Goal: Task Accomplishment & Management: Manage account settings

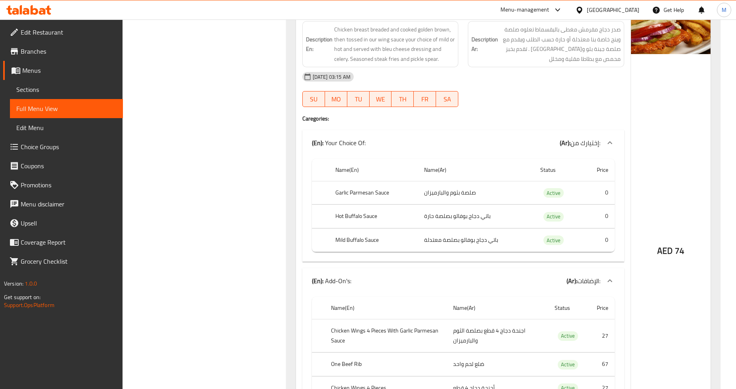
scroll to position [8740, 0]
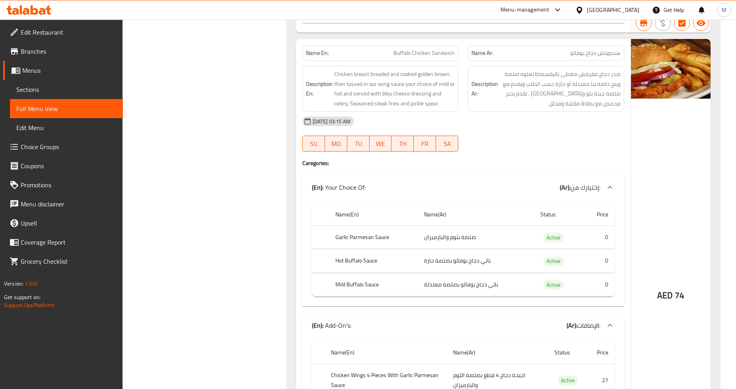
drag, startPoint x: 271, startPoint y: 198, endPoint x: 278, endPoint y: 156, distance: 42.0
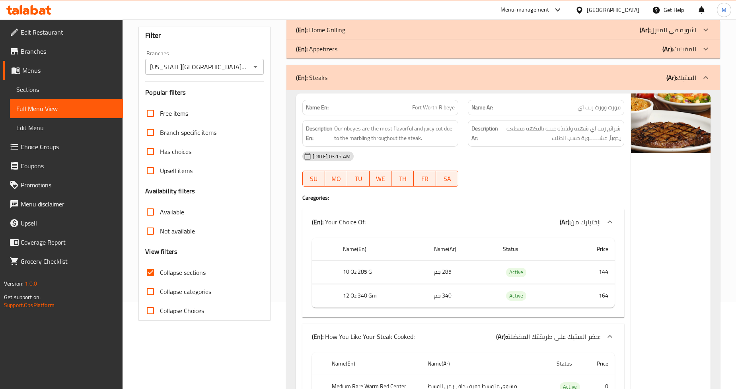
scroll to position [132, 0]
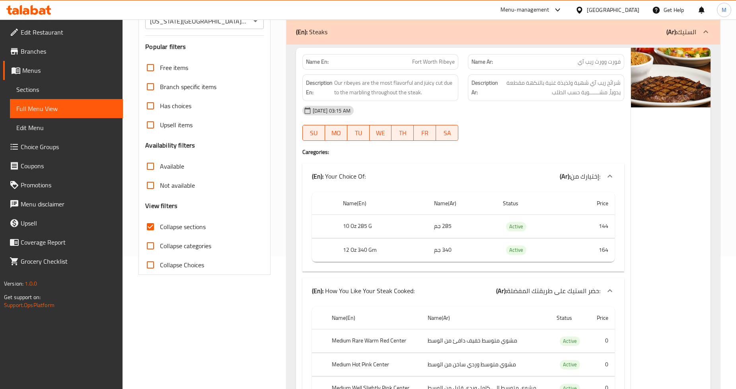
click at [162, 228] on span "Collapse sections" at bounding box center [183, 227] width 46 height 10
click at [160, 228] on input "Collapse sections" at bounding box center [150, 226] width 19 height 19
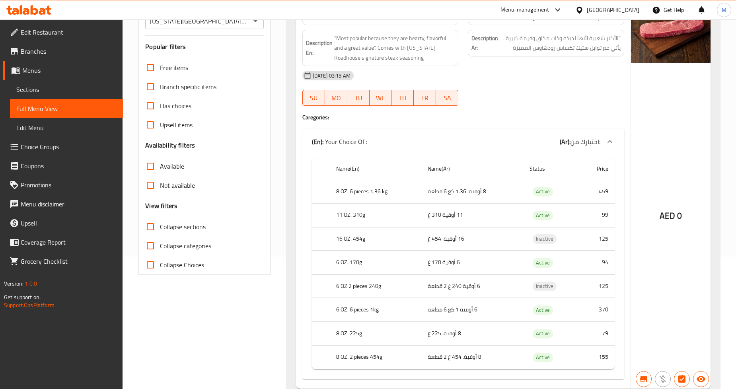
click at [162, 228] on span "Collapse sections" at bounding box center [183, 227] width 46 height 10
click at [160, 228] on input "Collapse sections" at bounding box center [150, 226] width 19 height 19
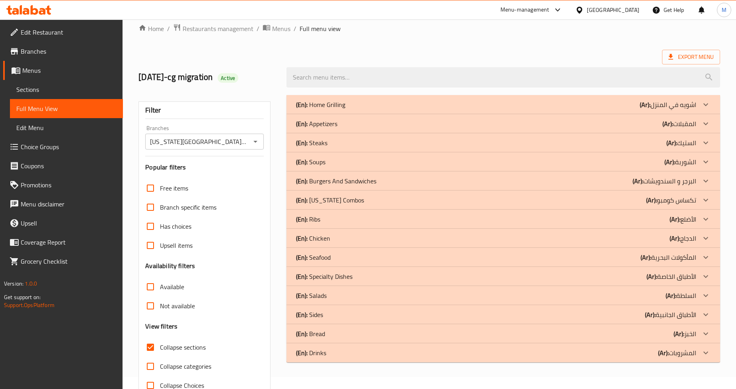
scroll to position [0, 0]
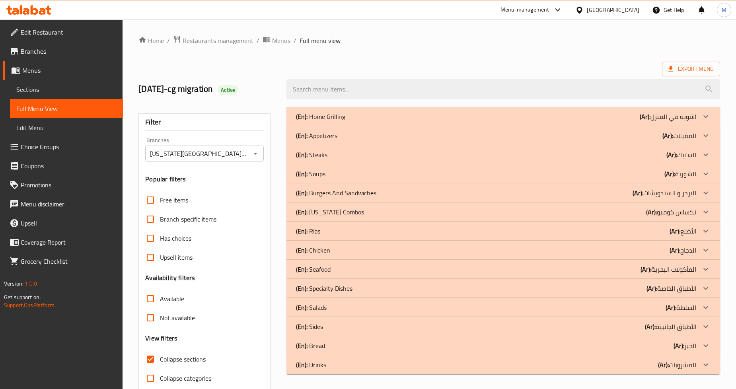
click at [355, 51] on div "Home / Restaurants management / Menus / Full menu view Export Menu 26.4.2020-cg…" at bounding box center [429, 221] width 582 height 372
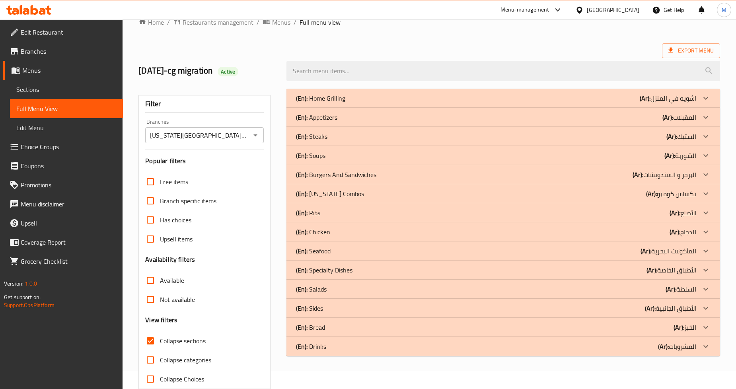
scroll to position [34, 0]
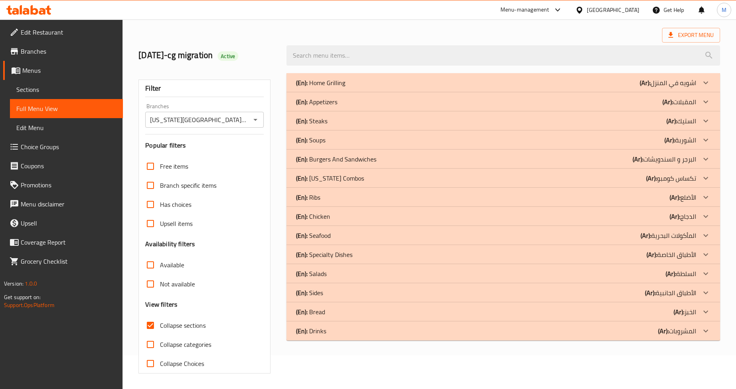
click at [180, 323] on span "Collapse sections" at bounding box center [183, 326] width 46 height 10
click at [160, 323] on input "Collapse sections" at bounding box center [150, 325] width 19 height 19
checkbox input "false"
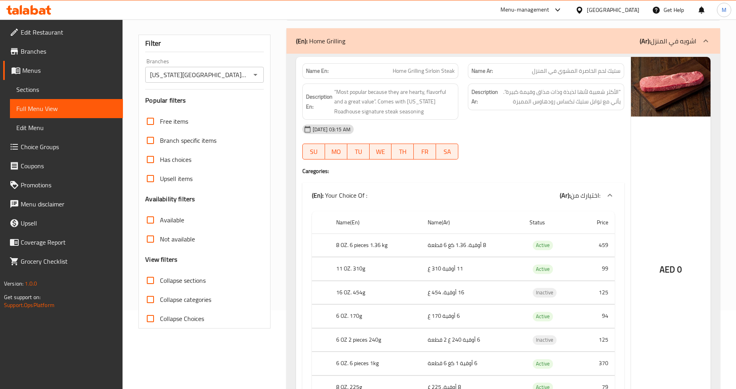
scroll to position [0, 0]
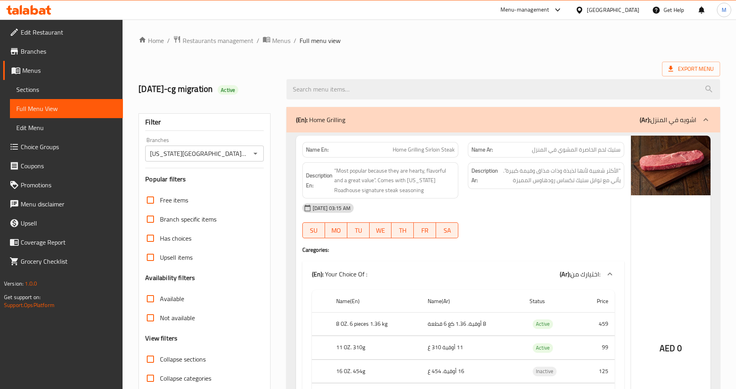
click at [240, 160] on div "Texas Roadhouse, Yas Island Branches" at bounding box center [204, 154] width 118 height 16
click at [669, 67] on icon at bounding box center [671, 69] width 8 height 8
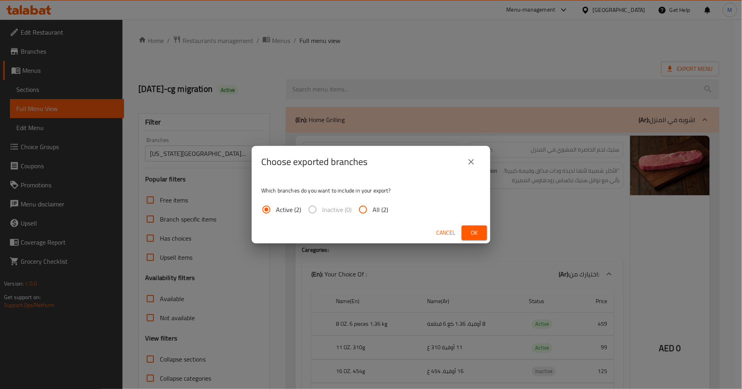
click at [369, 216] on input "All (2)" at bounding box center [363, 209] width 19 height 19
radio input "true"
click at [472, 229] on span "Ok" at bounding box center [474, 233] width 13 height 10
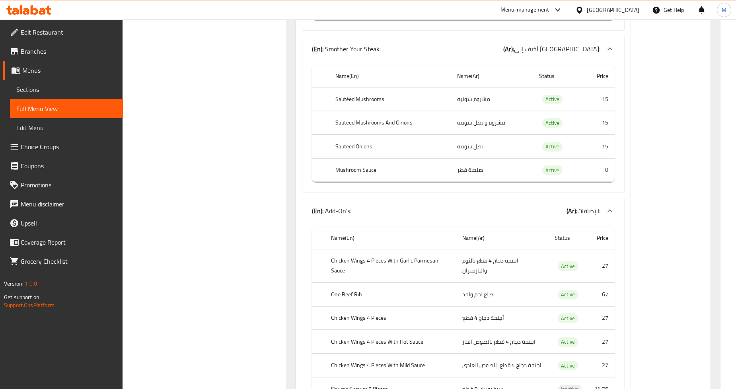
scroll to position [9768, 0]
click at [601, 6] on div "[GEOGRAPHIC_DATA]" at bounding box center [613, 10] width 53 height 9
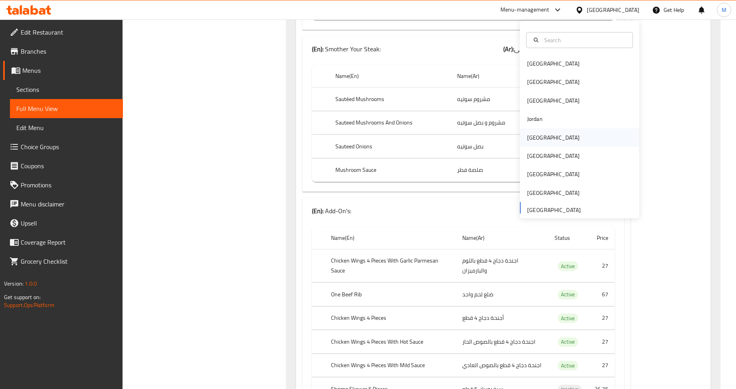
click at [541, 133] on div "[GEOGRAPHIC_DATA]" at bounding box center [553, 137] width 65 height 18
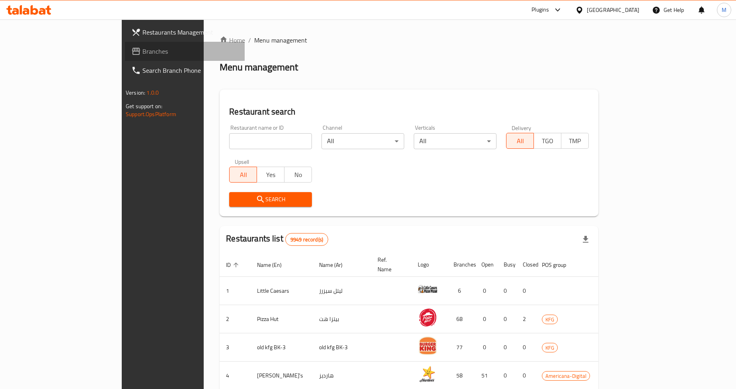
click at [142, 51] on span "Branches" at bounding box center [190, 52] width 96 height 10
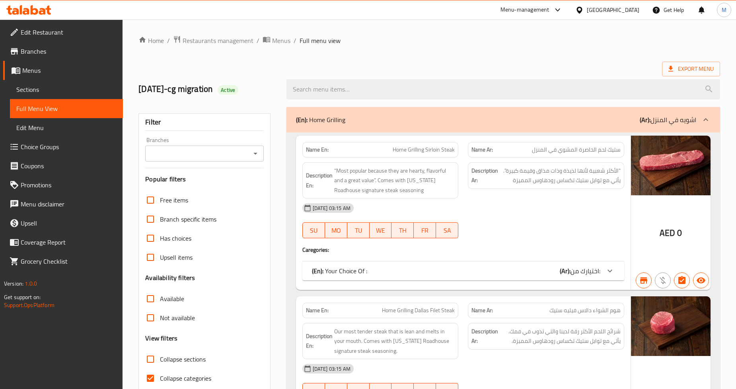
click at [248, 150] on div "Branches" at bounding box center [204, 154] width 118 height 16
click at [252, 154] on icon "Open" at bounding box center [256, 154] width 10 height 10
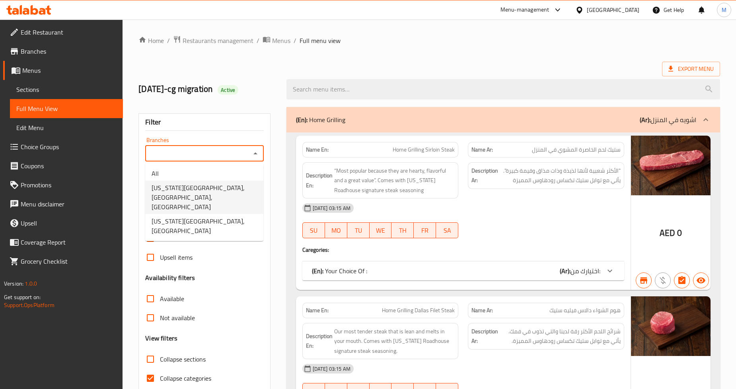
click at [229, 189] on span "Texas Roadhouse, The Galleria Mall, Al Maryah Island" at bounding box center [204, 197] width 105 height 29
type input "Texas Roadhouse, The Galleria Mall, Al Maryah Island"
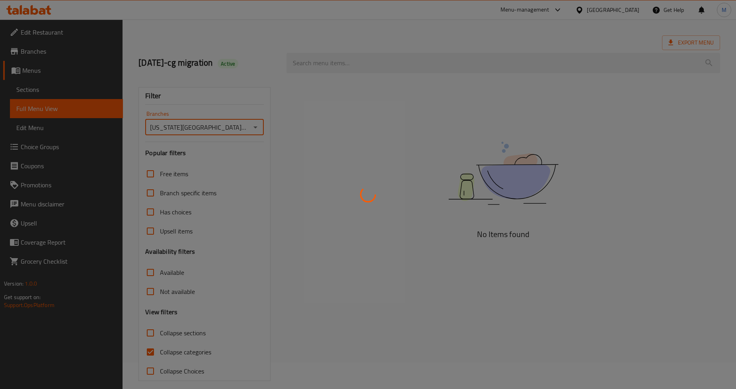
scroll to position [34, 0]
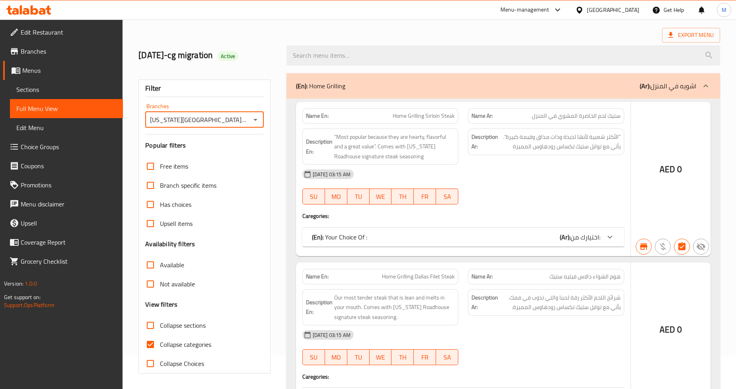
click at [150, 346] on div at bounding box center [368, 194] width 736 height 389
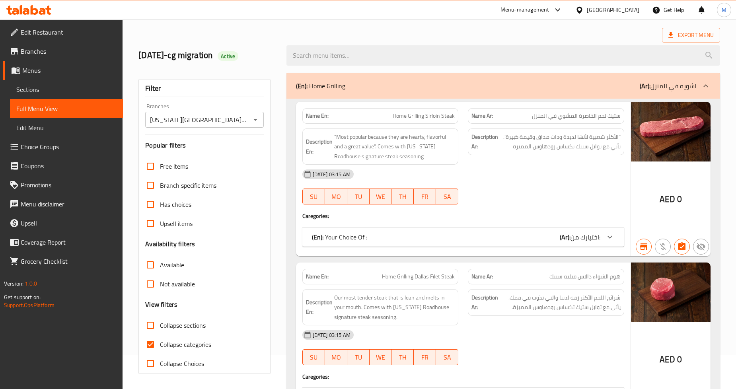
click at [150, 345] on input "Collapse categories" at bounding box center [150, 344] width 19 height 19
checkbox input "false"
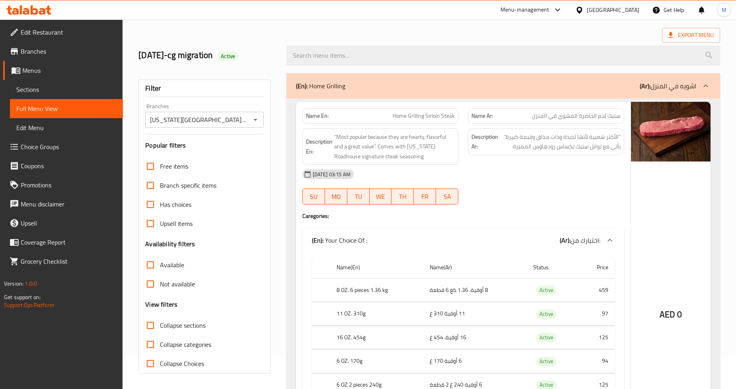
click at [153, 327] on input "Collapse sections" at bounding box center [150, 325] width 19 height 19
checkbox input "true"
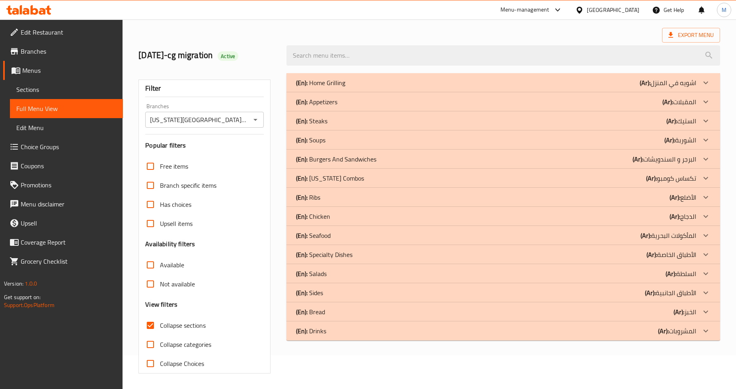
click at [368, 160] on p "(En): Burgers And Sandwiches" at bounding box center [336, 159] width 80 height 10
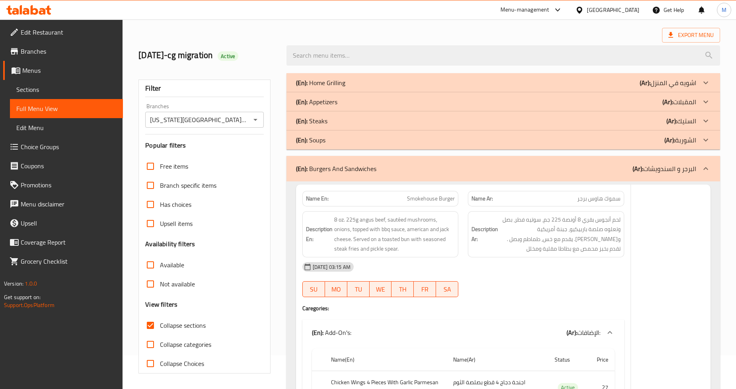
click at [360, 118] on div "(En): Steaks (Ar): الستيك" at bounding box center [496, 121] width 400 height 10
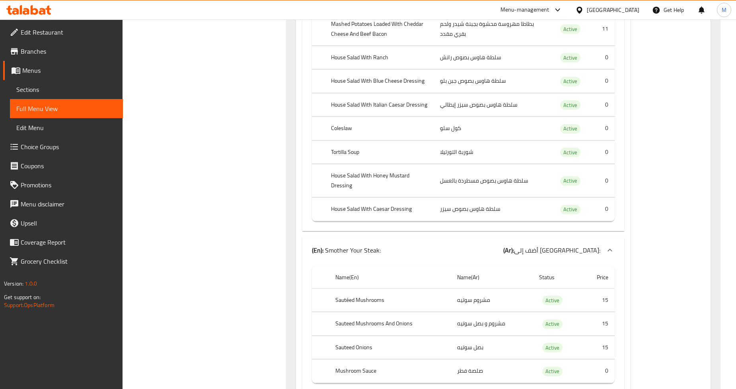
scroll to position [0, 0]
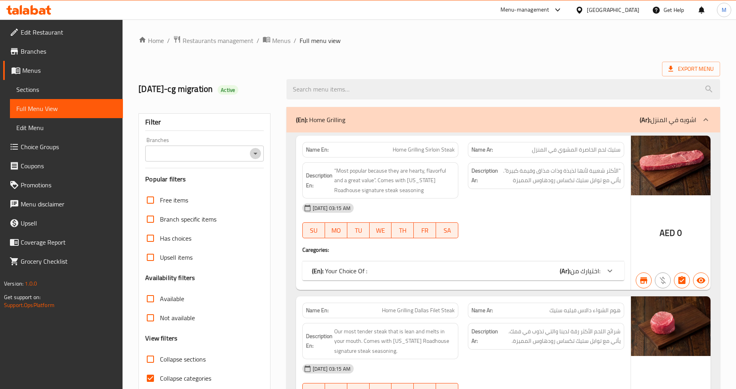
click at [259, 155] on icon "Open" at bounding box center [256, 154] width 10 height 10
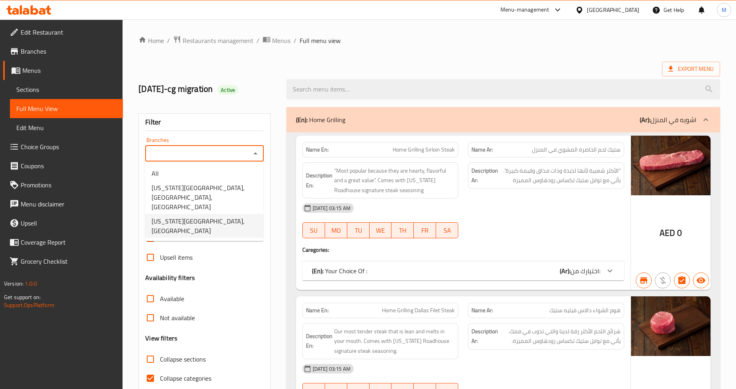
click at [225, 216] on span "Texas Roadhouse, Yas Island" at bounding box center [204, 225] width 105 height 19
type input "Texas Roadhouse, Yas Island"
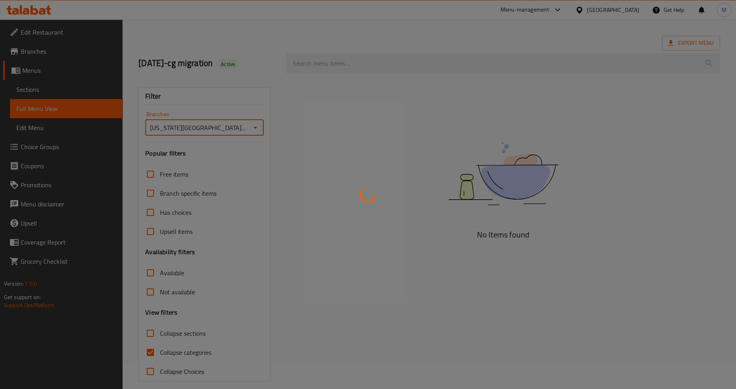
scroll to position [34, 0]
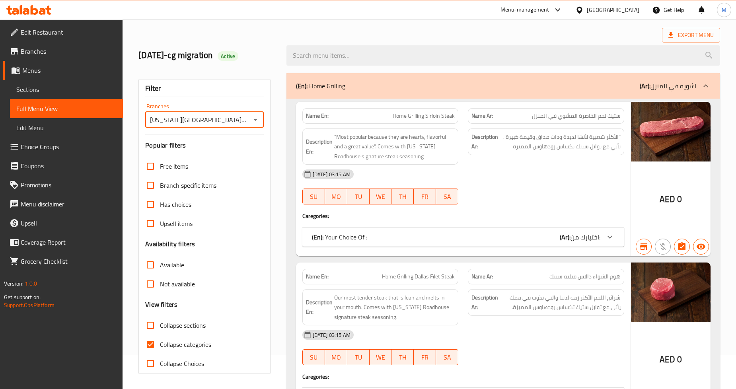
click at [150, 344] on input "Collapse categories" at bounding box center [150, 344] width 19 height 19
checkbox input "false"
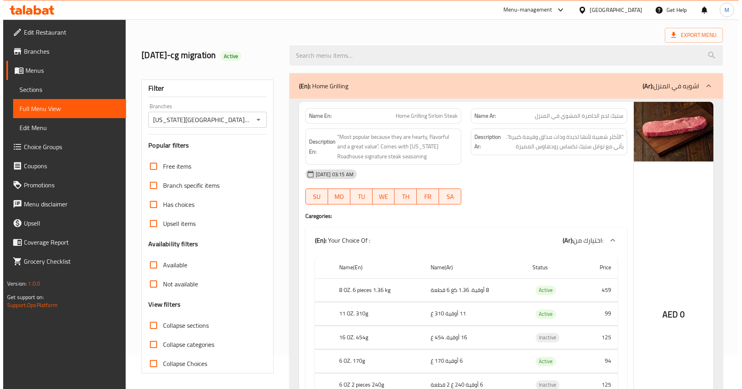
scroll to position [0, 0]
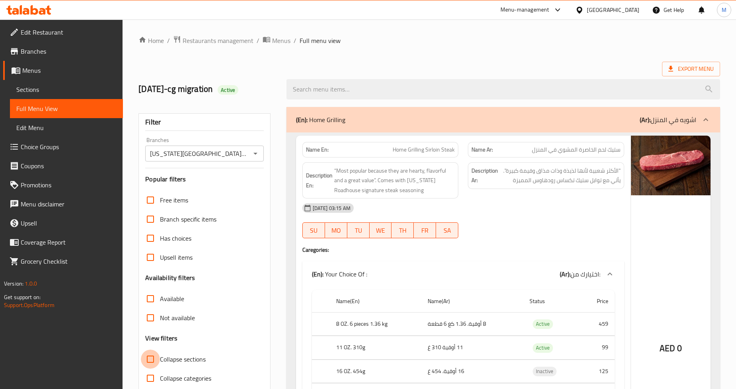
click at [145, 357] on input "Collapse sections" at bounding box center [150, 359] width 19 height 19
checkbox input "true"
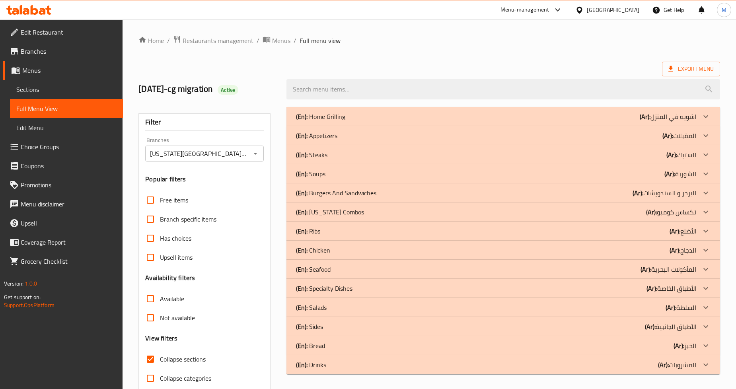
click at [368, 195] on p "(En): Burgers And Sandwiches" at bounding box center [336, 193] width 80 height 10
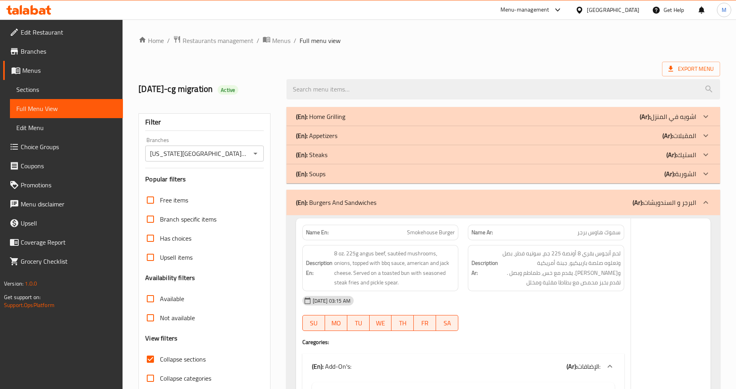
click at [344, 154] on div "(En): Steaks (Ar): الستيك" at bounding box center [496, 155] width 400 height 10
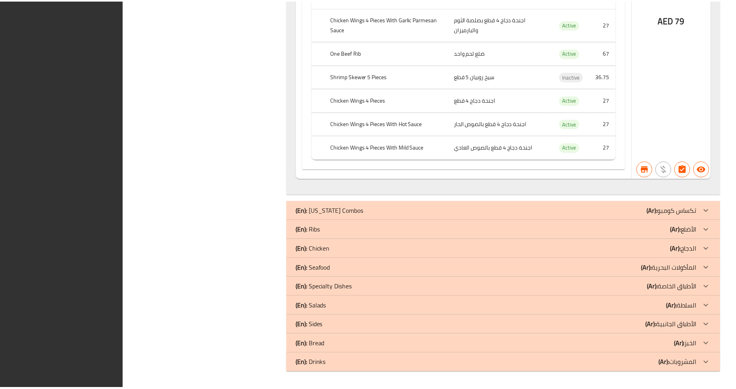
scroll to position [10213, 0]
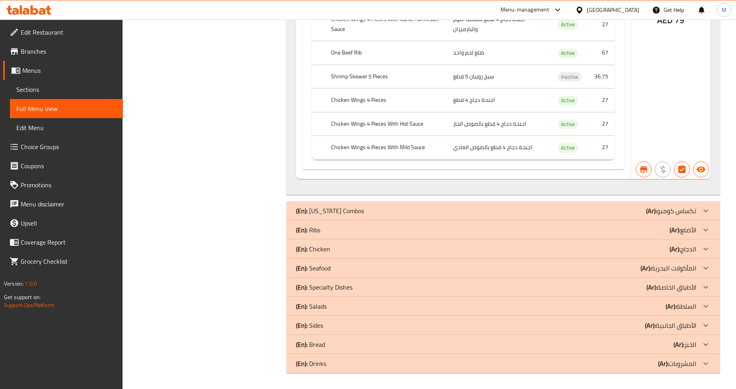
click at [41, 52] on span "Branches" at bounding box center [69, 52] width 96 height 10
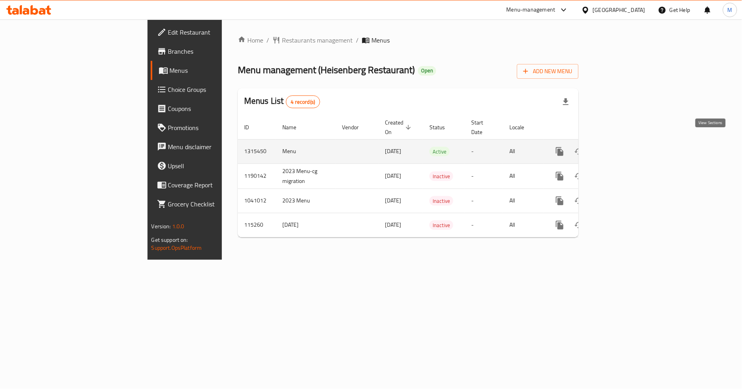
click at [627, 145] on link "enhanced table" at bounding box center [617, 151] width 19 height 19
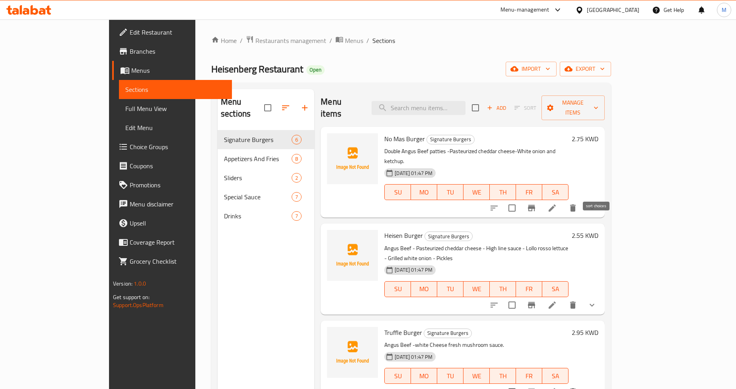
click at [504, 198] on button "sort-choices" at bounding box center [494, 207] width 19 height 19
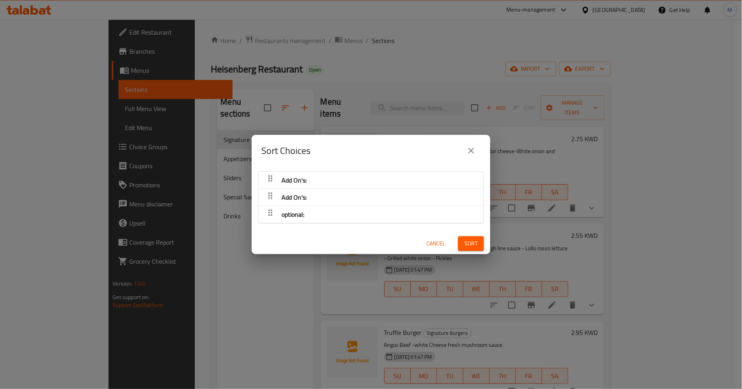
click at [398, 187] on div "Add On's:" at bounding box center [371, 180] width 217 height 19
click at [469, 148] on icon "close" at bounding box center [472, 151] width 10 height 10
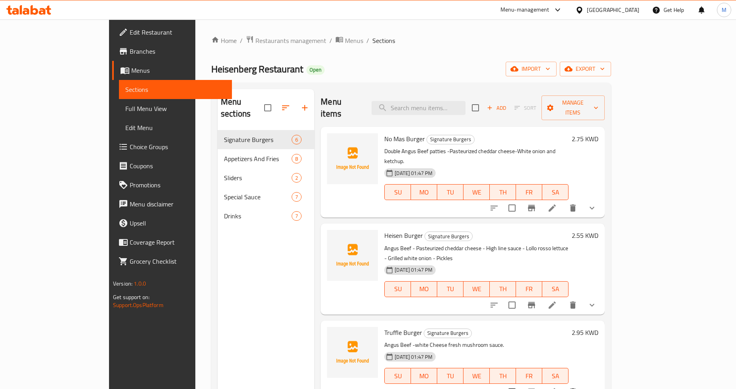
click at [315, 74] on div "Heisenberg Restaurant Open import export" at bounding box center [411, 69] width 400 height 15
click at [125, 105] on span "Full Menu View" at bounding box center [175, 109] width 100 height 10
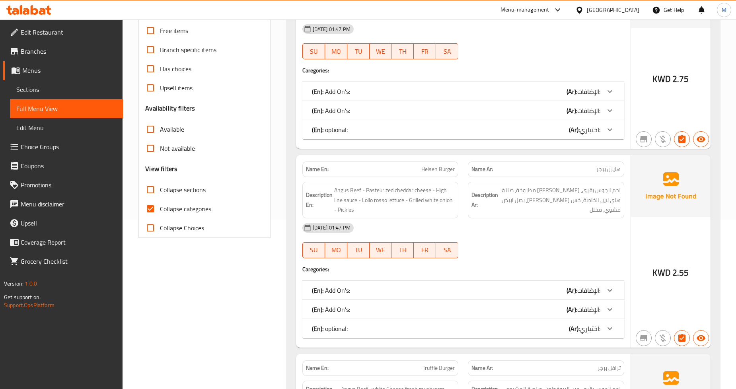
scroll to position [177, 0]
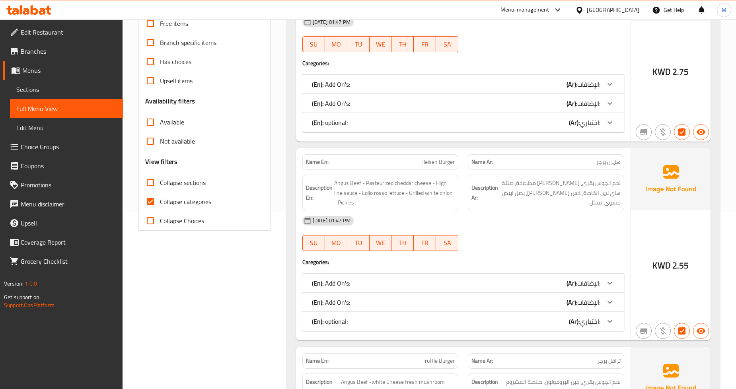
click at [149, 199] on input "Collapse categories" at bounding box center [150, 201] width 19 height 19
checkbox input "false"
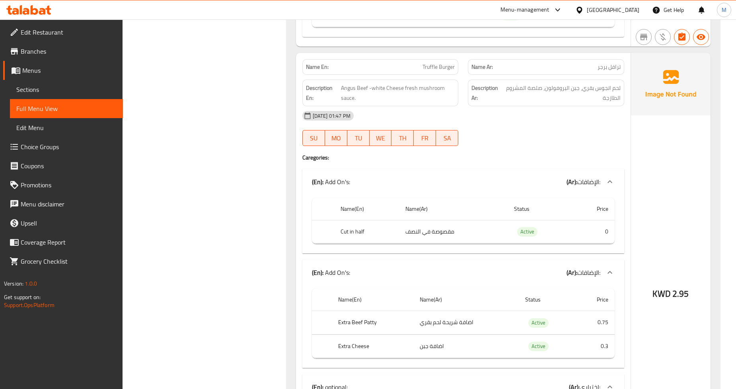
scroll to position [0, 0]
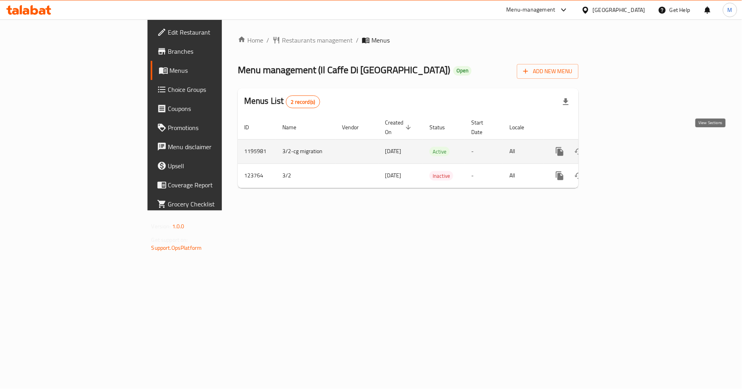
click at [622, 147] on icon "enhanced table" at bounding box center [618, 152] width 10 height 10
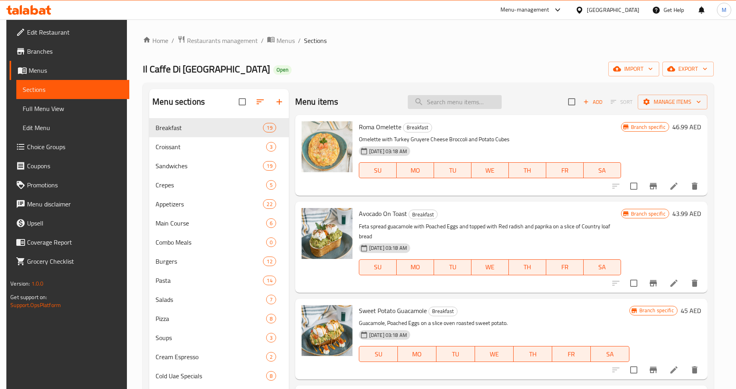
click at [438, 102] on input "search" at bounding box center [455, 102] width 94 height 14
paste input "614754"
type input "614754"
click at [458, 104] on input "search" at bounding box center [455, 102] width 94 height 14
paste input "Sorbetto"
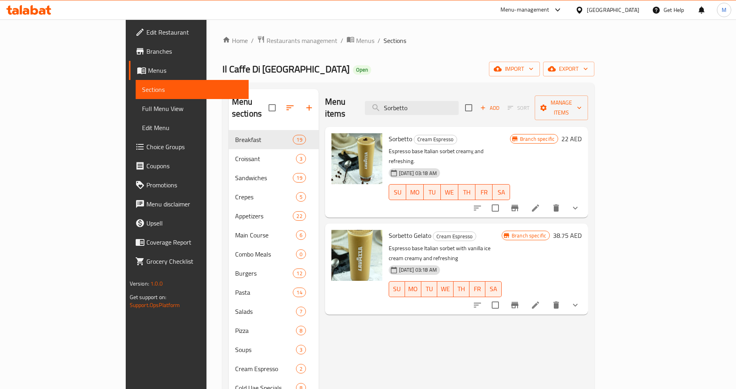
type input "Sorbetto"
click at [540, 203] on icon at bounding box center [536, 208] width 10 height 10
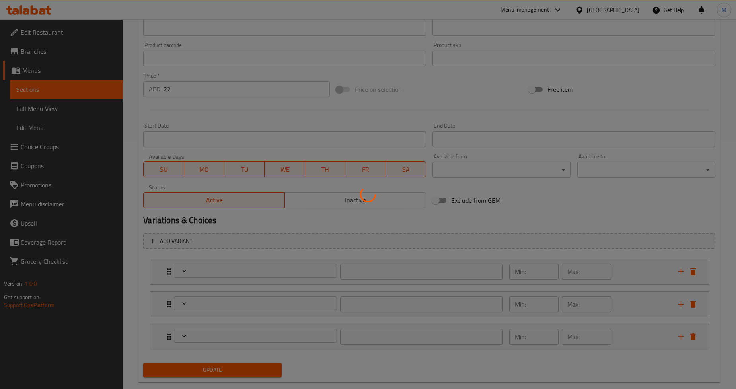
type input "الاضافات:"
type input "0"
type input "اختيارك من الحجم:"
type input "1"
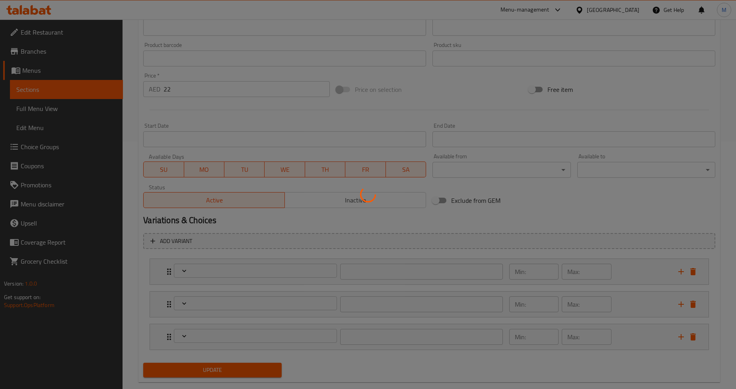
type input "1"
type input "الطبقة الإضافية"
type input "0"
type input "1"
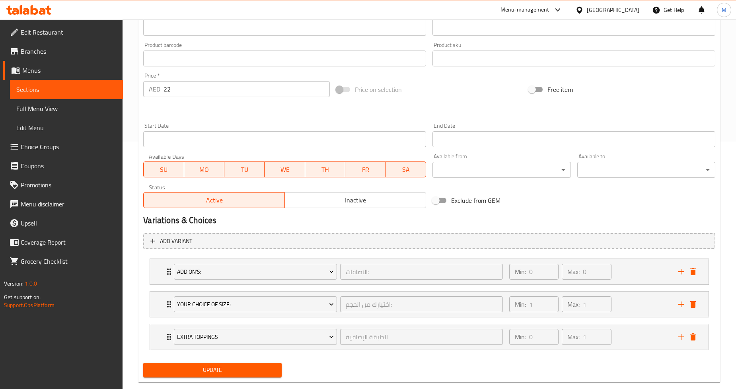
scroll to position [262, 0]
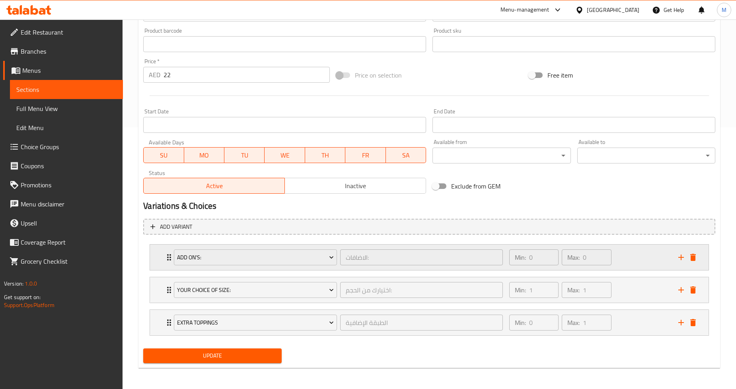
click at [152, 257] on div "Add On's: الاضافات: ​ Min: 0 ​ Max: 0 ​" at bounding box center [429, 257] width 559 height 25
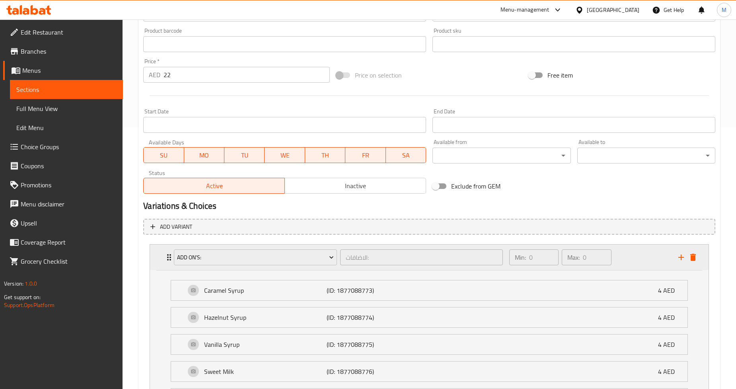
click at [152, 257] on div "Add On's: الاضافات: ​ Min: 0 ​ Max: 0 ​" at bounding box center [429, 257] width 559 height 25
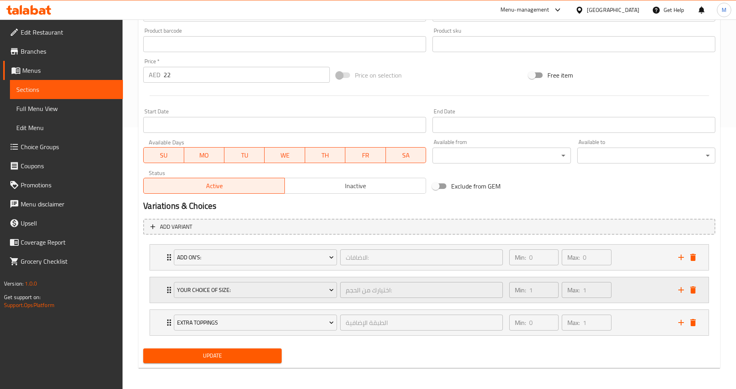
click at [160, 292] on div "Your Choice Of Size: اختيارك من الحجم: ​ Min: 1 ​ Max: 1 ​" at bounding box center [429, 289] width 559 height 25
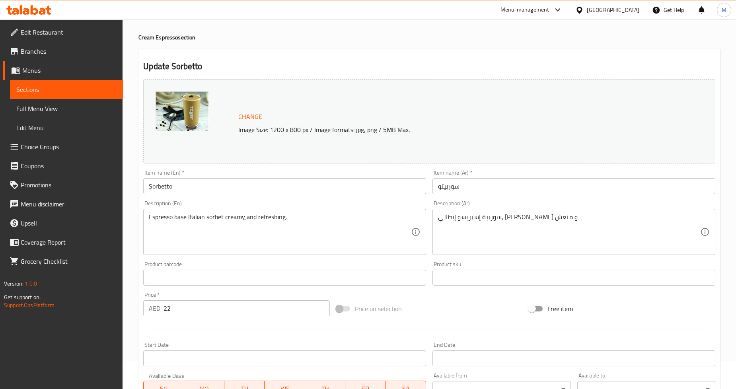
scroll to position [0, 0]
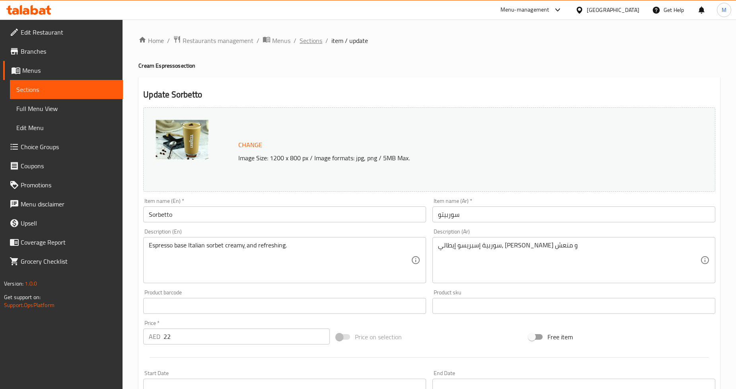
click at [315, 41] on span "Sections" at bounding box center [311, 41] width 23 height 10
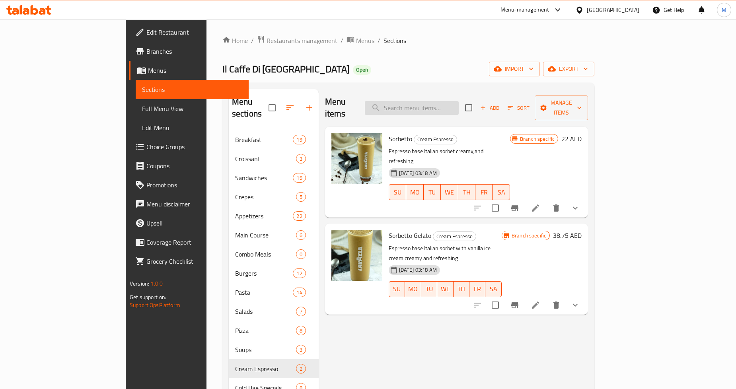
click at [444, 101] on input "search" at bounding box center [412, 108] width 94 height 14
click at [540, 300] on icon at bounding box center [536, 305] width 10 height 10
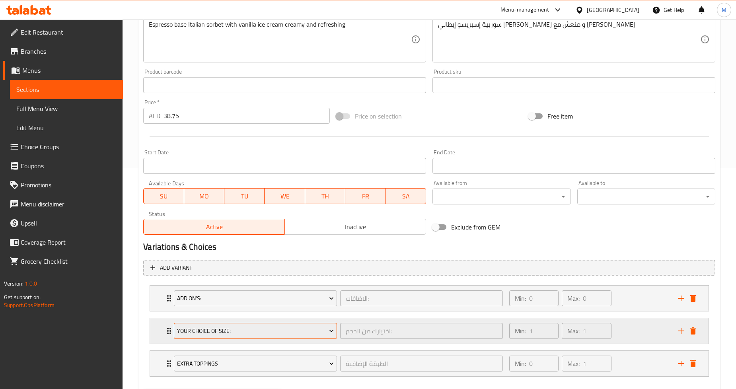
scroll to position [262, 0]
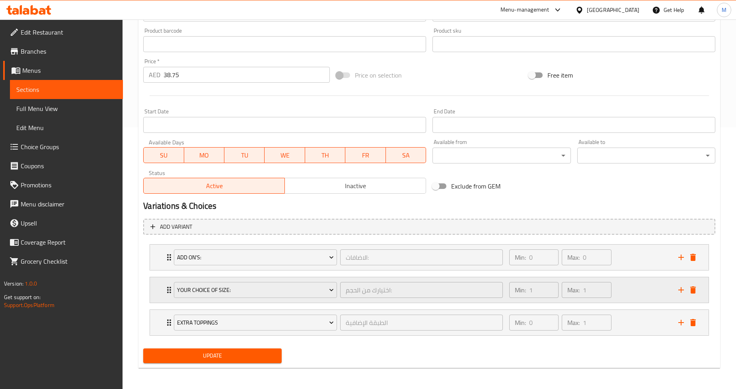
click at [158, 294] on div "Your Choice Of Size: اختيارك من الحجم: ​ Min: 1 ​ Max: 1 ​" at bounding box center [429, 289] width 559 height 25
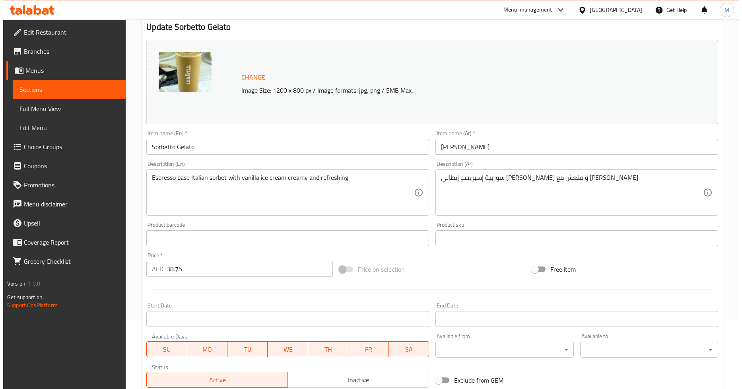
scroll to position [0, 0]
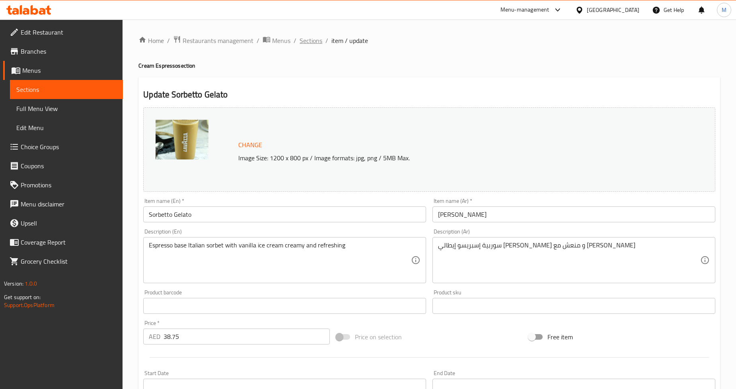
click at [310, 41] on span "Sections" at bounding box center [311, 41] width 23 height 10
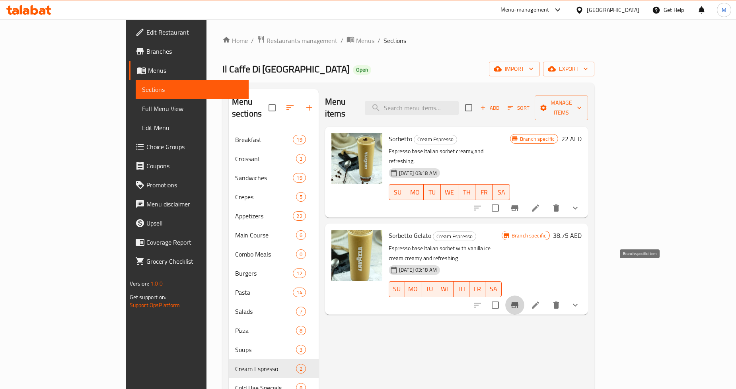
click at [518, 302] on icon "Branch-specific-item" at bounding box center [514, 305] width 7 height 6
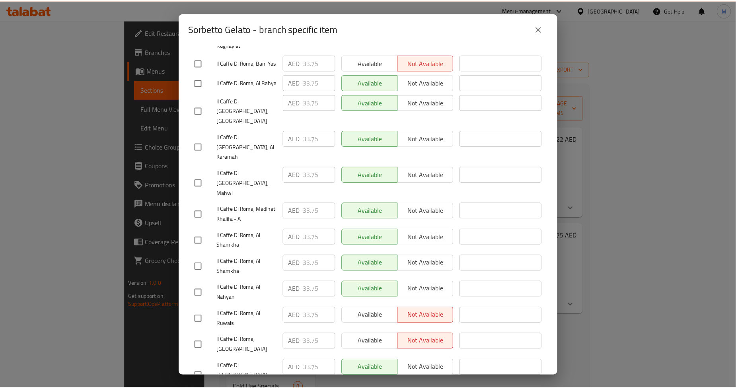
scroll to position [200, 0]
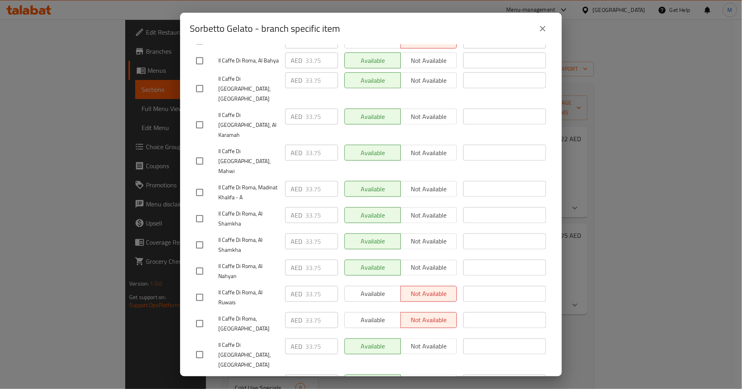
click at [548, 29] on button "close" at bounding box center [542, 28] width 19 height 19
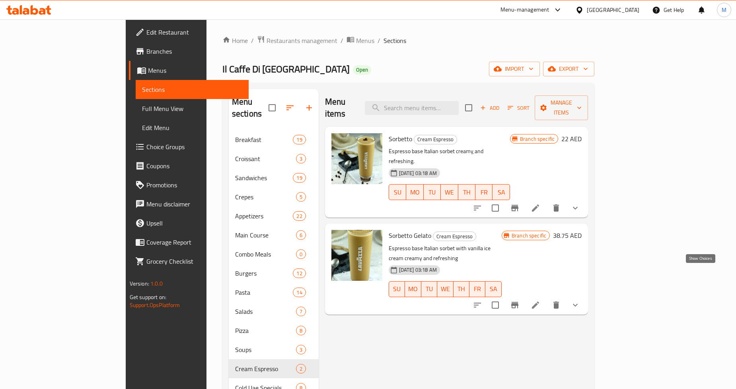
click at [580, 300] on icon "show more" at bounding box center [575, 305] width 10 height 10
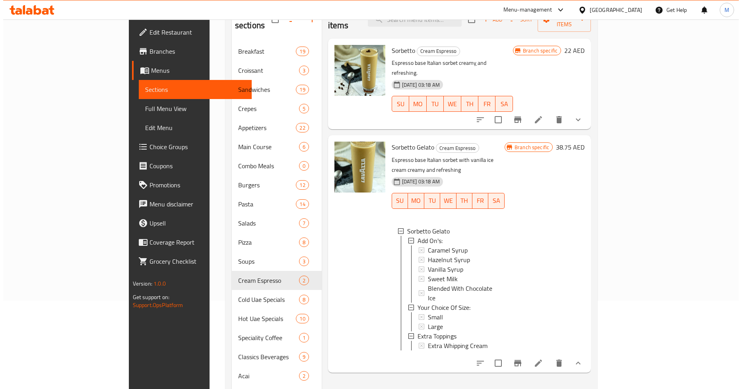
scroll to position [1, 0]
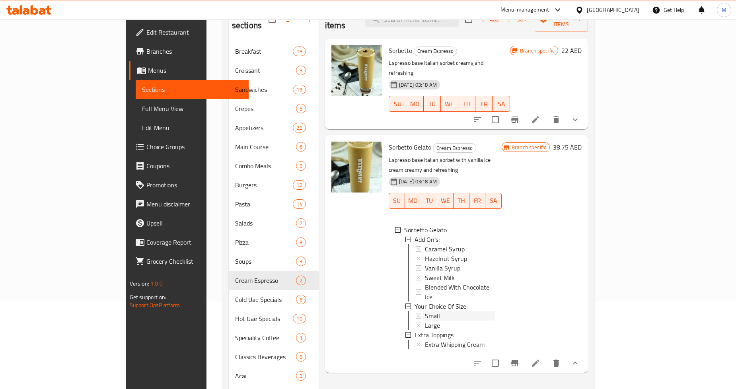
click at [425, 311] on span "Small" at bounding box center [432, 316] width 15 height 10
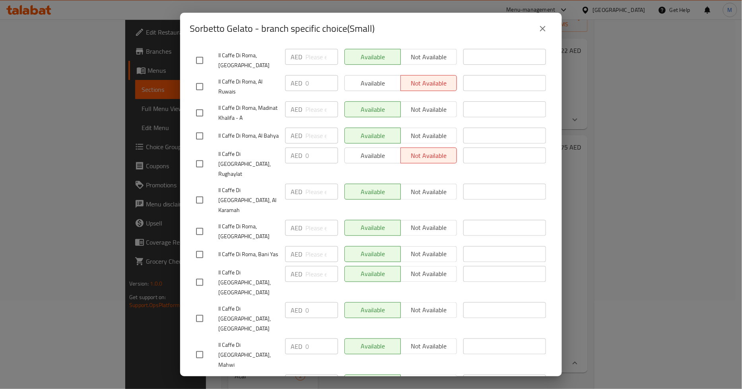
scroll to position [0, 0]
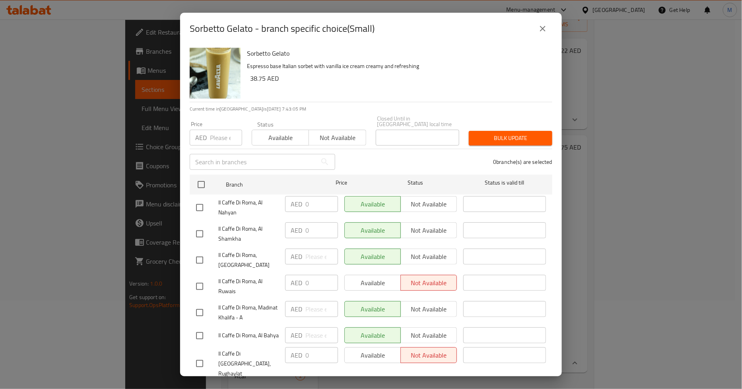
click at [540, 20] on button "close" at bounding box center [542, 28] width 19 height 19
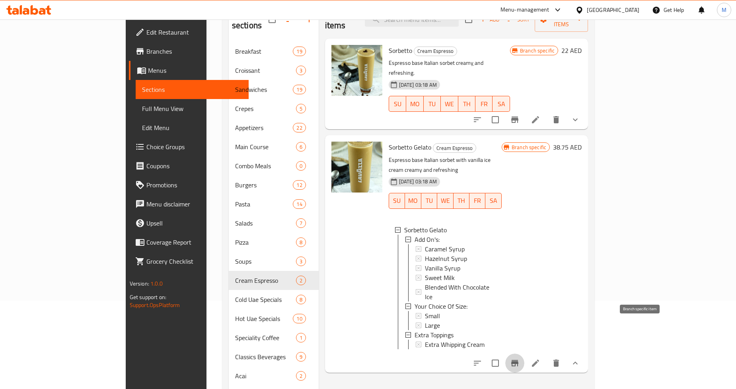
click at [518, 360] on icon "Branch-specific-item" at bounding box center [514, 363] width 7 height 6
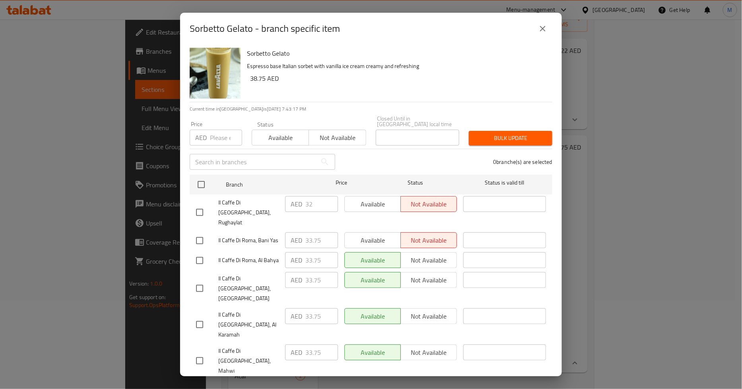
click at [546, 24] on icon "close" at bounding box center [543, 29] width 10 height 10
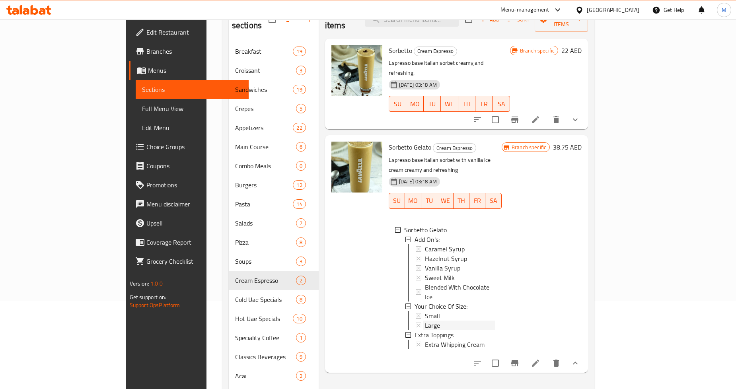
click at [425, 321] on span "Large" at bounding box center [432, 326] width 15 height 10
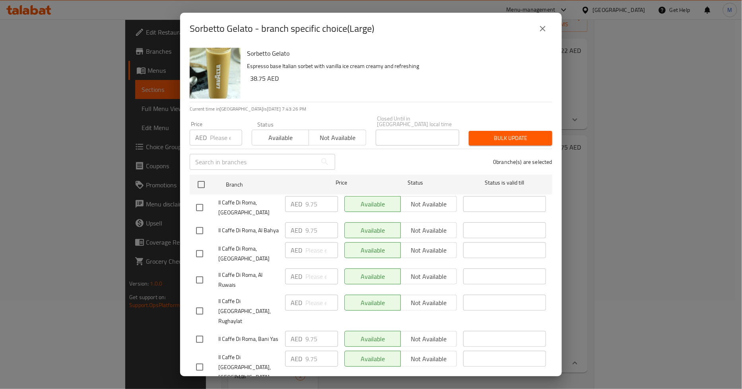
click at [539, 27] on icon "close" at bounding box center [543, 29] width 10 height 10
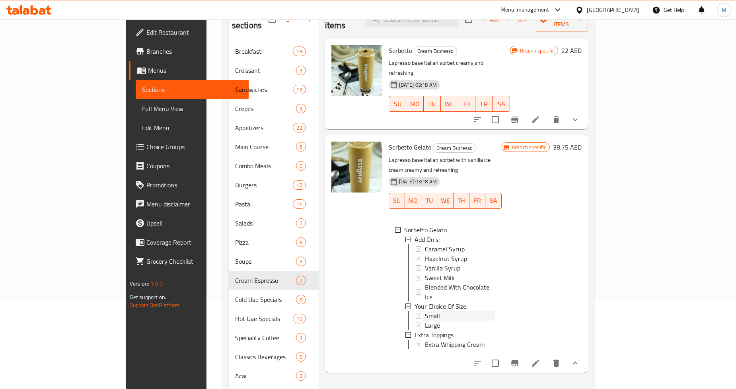
click at [425, 311] on span "Small" at bounding box center [432, 316] width 15 height 10
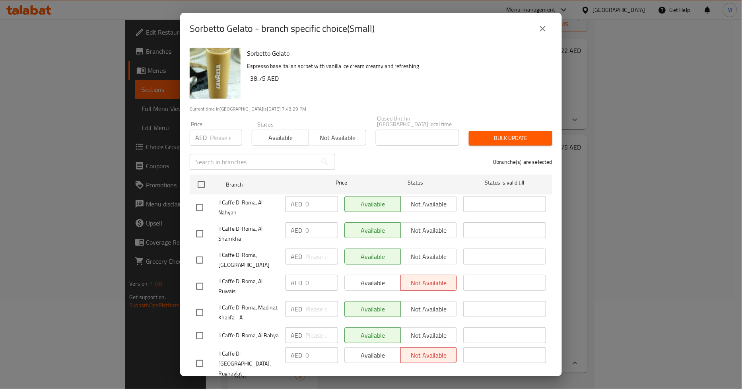
click at [549, 33] on button "close" at bounding box center [542, 28] width 19 height 19
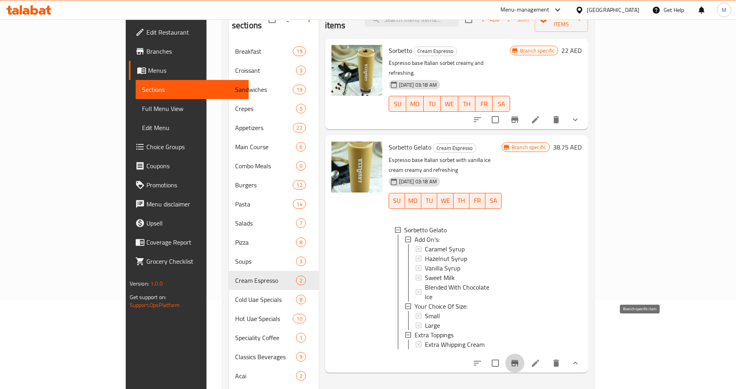
click at [518, 360] on icon "Branch-specific-item" at bounding box center [514, 363] width 7 height 6
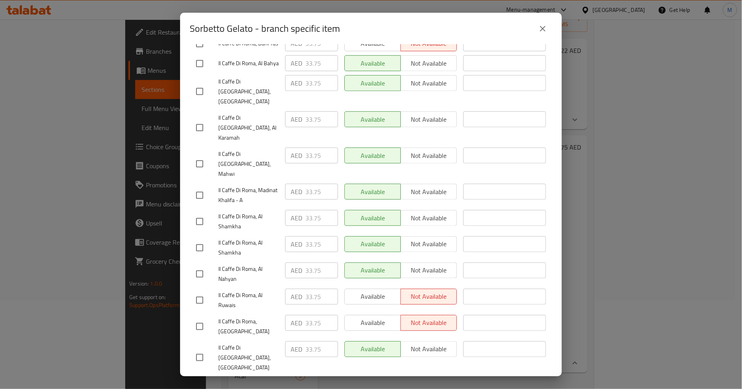
scroll to position [200, 0]
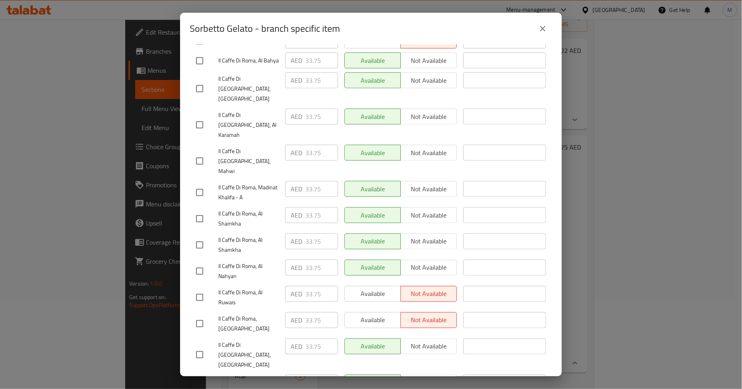
click at [543, 26] on icon "close" at bounding box center [543, 29] width 10 height 10
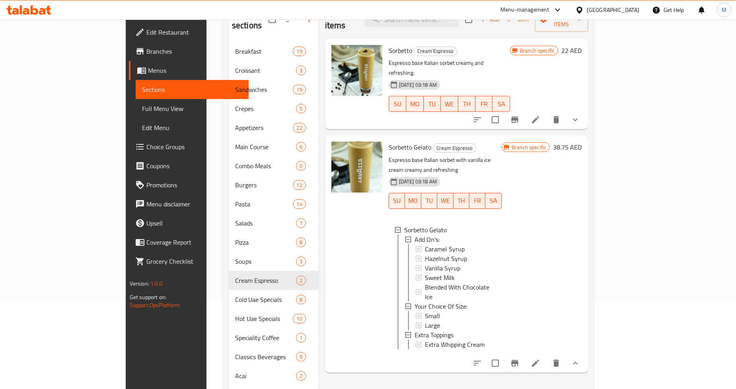
click at [582, 142] on h6 "38.75 AED" at bounding box center [567, 147] width 29 height 11
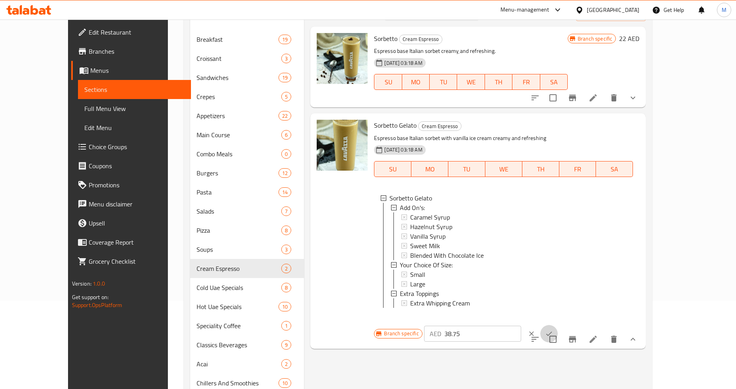
click at [553, 330] on icon "ok" at bounding box center [549, 334] width 8 height 8
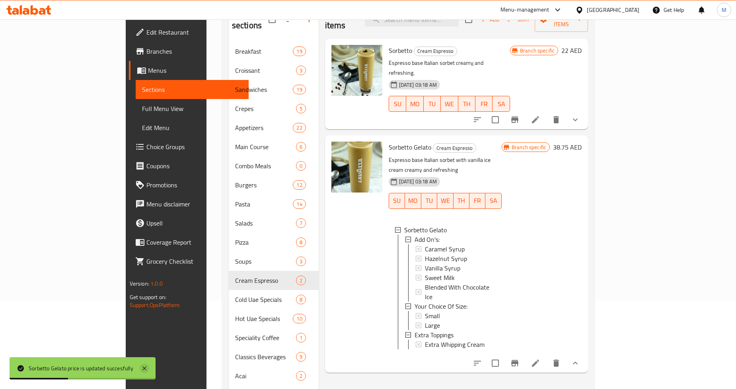
click at [144, 370] on icon at bounding box center [144, 368] width 4 height 4
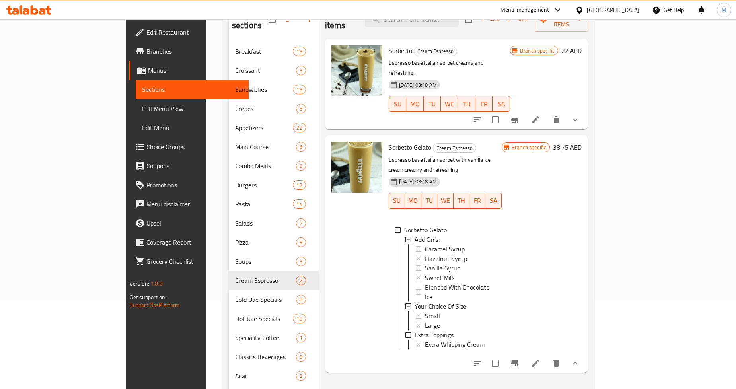
click at [582, 142] on h6 "38.75 AED" at bounding box center [567, 147] width 29 height 11
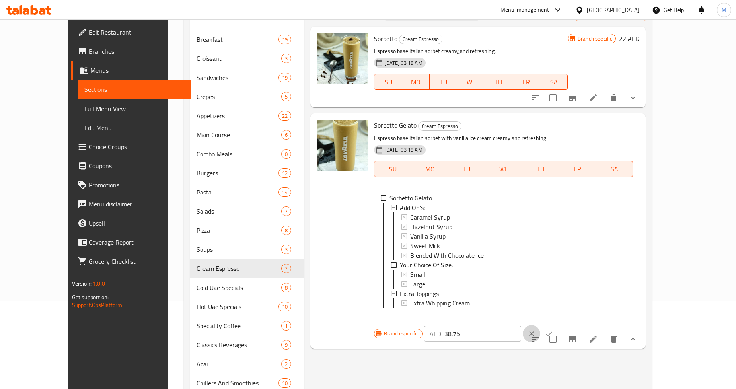
click at [534, 331] on icon "clear" at bounding box center [531, 333] width 5 height 5
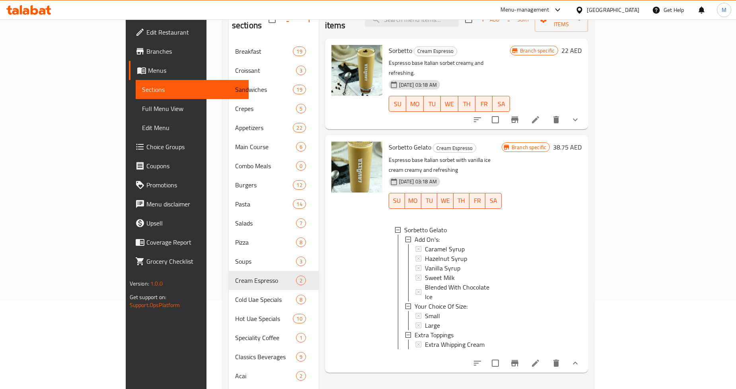
click at [582, 142] on h6 "38.75 AED" at bounding box center [567, 147] width 29 height 11
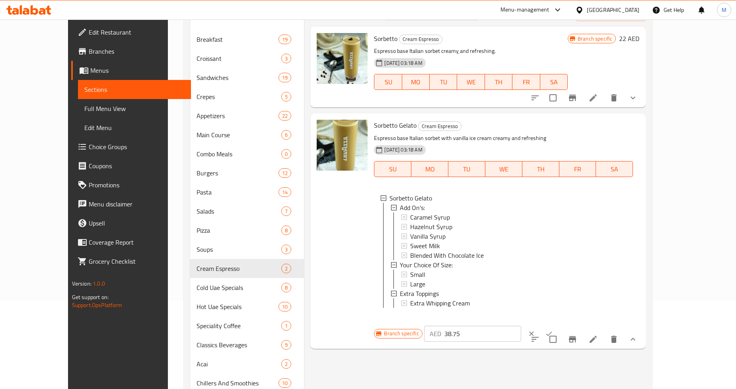
click at [535, 330] on icon "clear" at bounding box center [531, 334] width 8 height 8
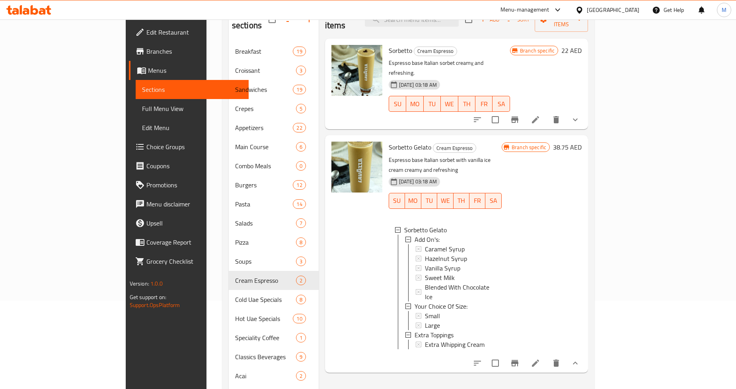
click at [520, 358] on icon "Branch-specific-item" at bounding box center [515, 363] width 10 height 10
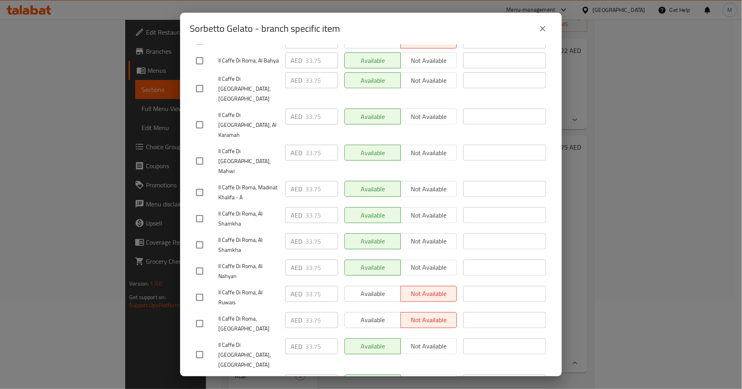
click at [541, 30] on icon "close" at bounding box center [543, 29] width 10 height 10
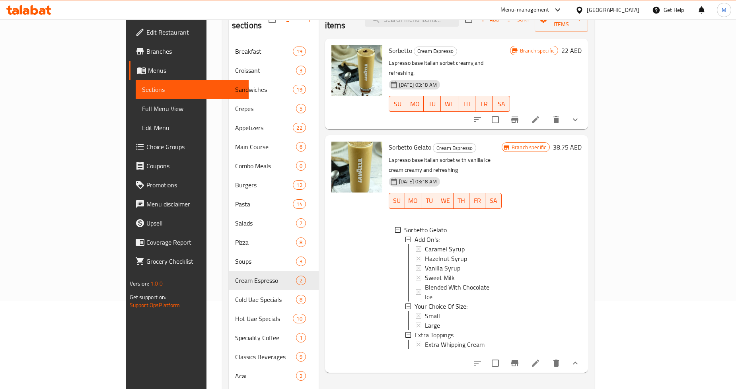
click at [425, 311] on div "Small" at bounding box center [460, 316] width 70 height 10
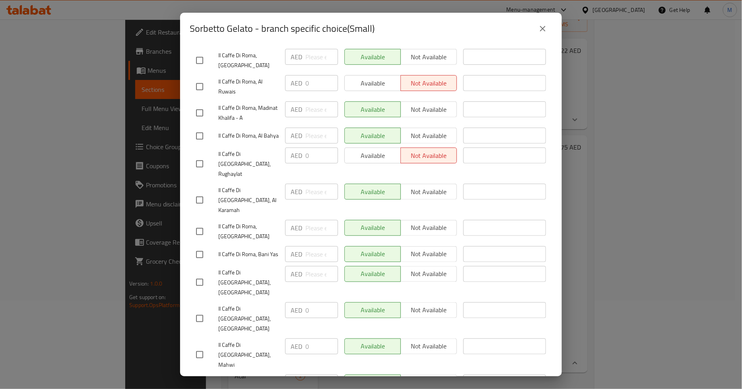
scroll to position [0, 0]
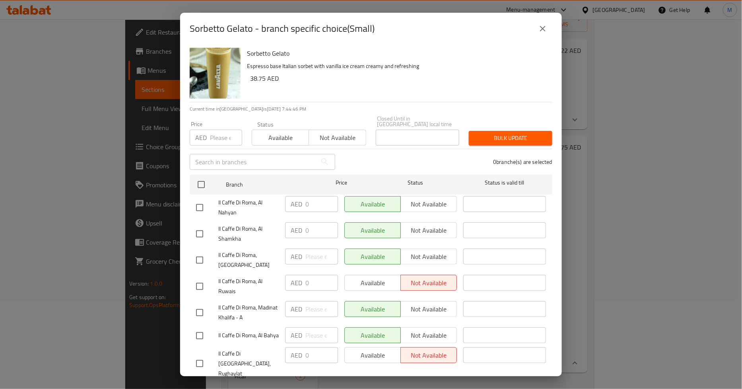
click at [546, 30] on icon "close" at bounding box center [543, 29] width 10 height 10
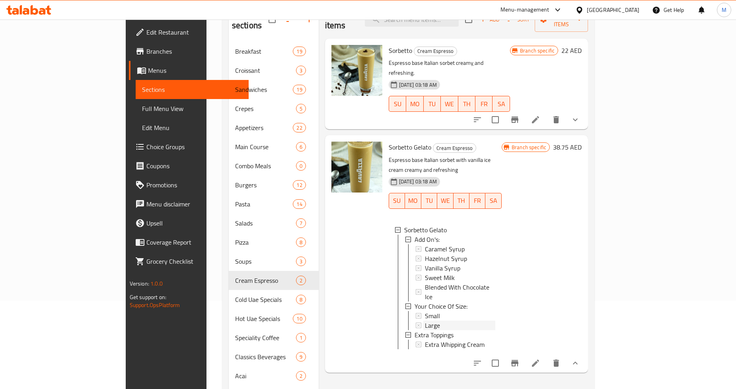
click at [425, 321] on span "Large" at bounding box center [432, 326] width 15 height 10
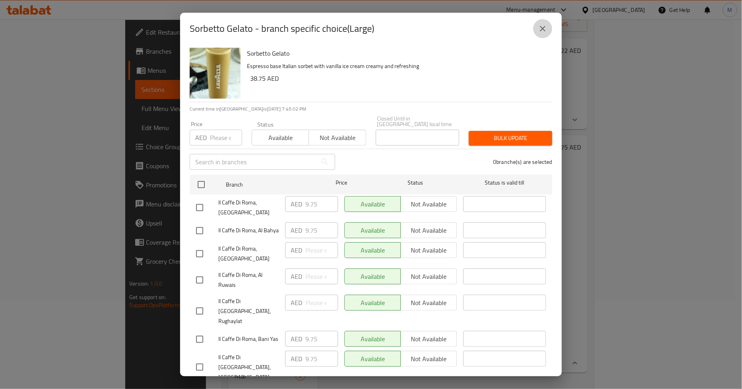
click at [538, 27] on icon "close" at bounding box center [543, 29] width 10 height 10
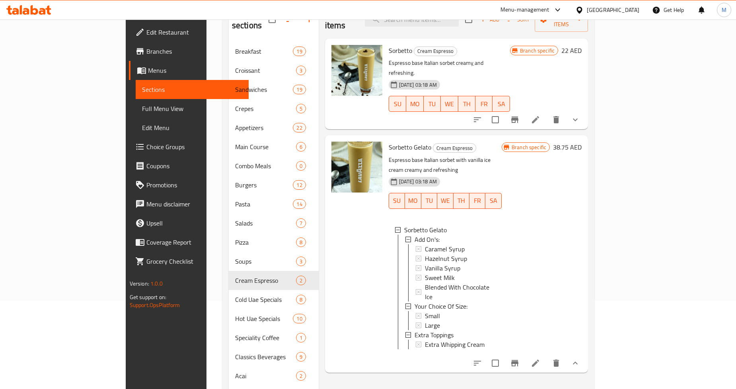
click at [425, 321] on span "Large" at bounding box center [432, 326] width 15 height 10
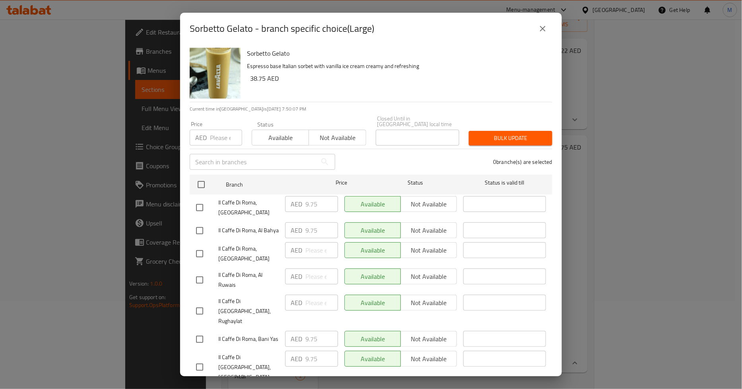
click at [540, 23] on button "close" at bounding box center [542, 28] width 19 height 19
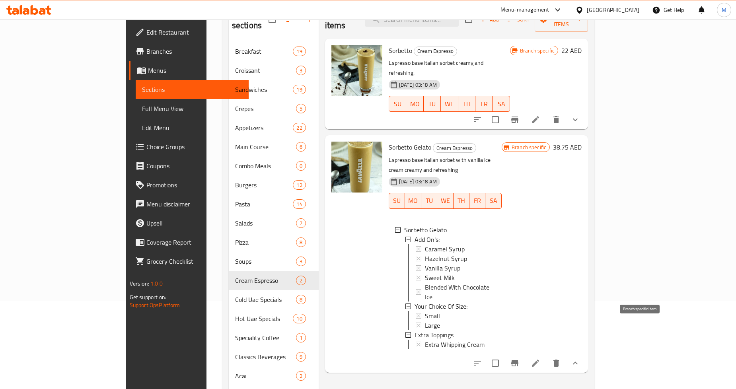
click at [520, 358] on icon "Branch-specific-item" at bounding box center [515, 363] width 10 height 10
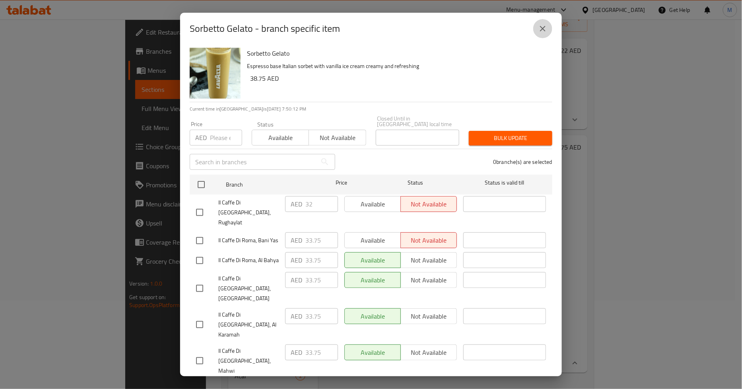
click at [543, 35] on button "close" at bounding box center [542, 28] width 19 height 19
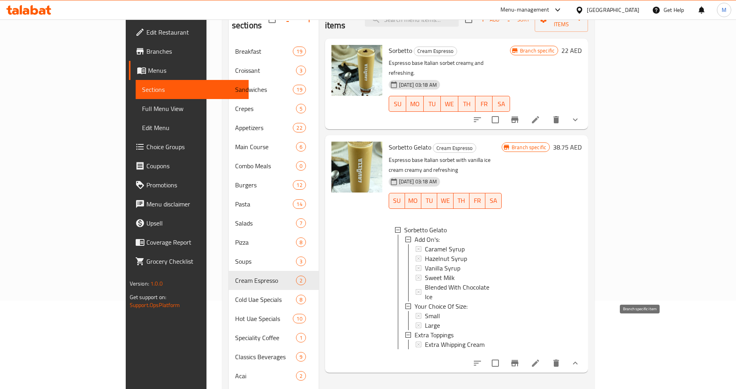
click at [520, 358] on icon "Branch-specific-item" at bounding box center [515, 363] width 10 height 10
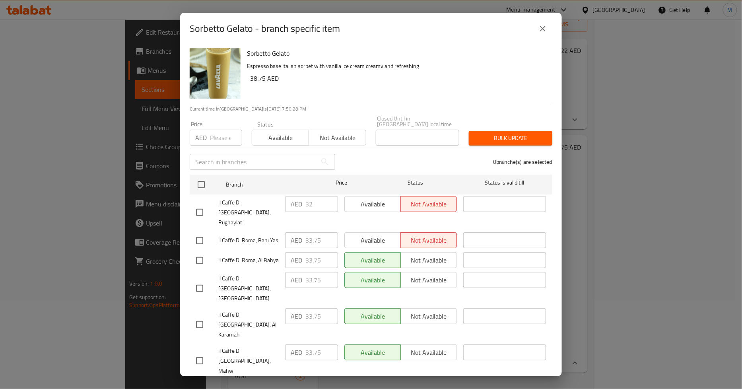
click at [221, 138] on input "number" at bounding box center [226, 138] width 32 height 16
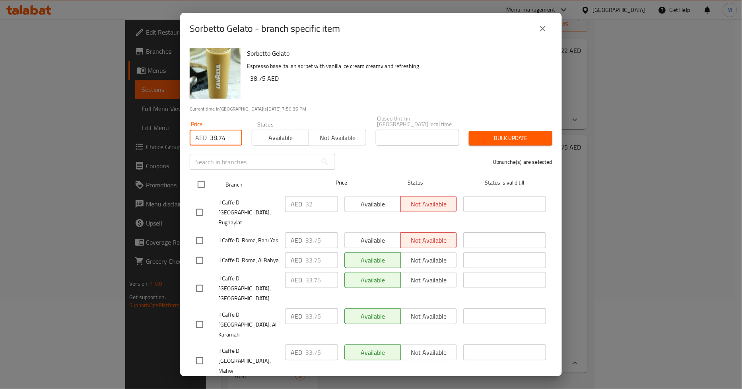
type input "38.74"
click at [205, 181] on input "checkbox" at bounding box center [201, 184] width 17 height 17
checkbox input "true"
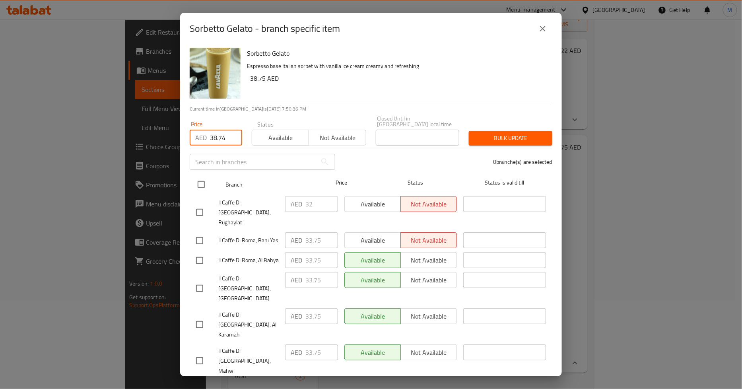
checkbox input "true"
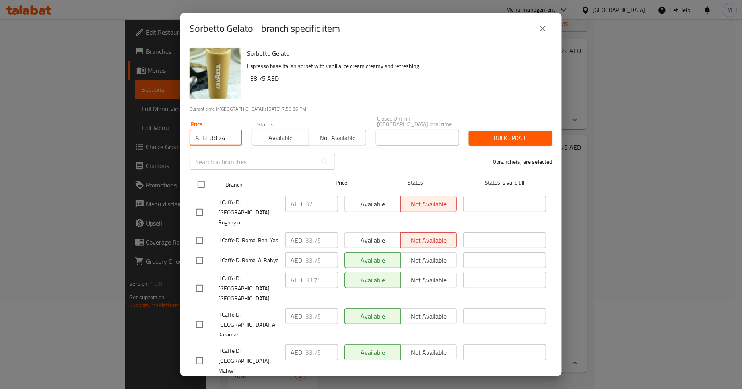
checkbox input "true"
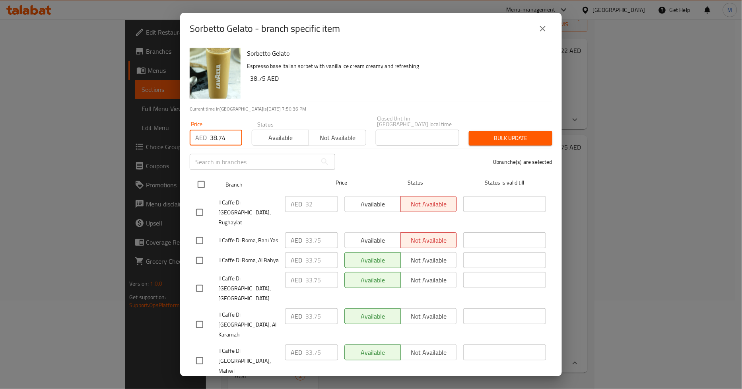
checkbox input "true"
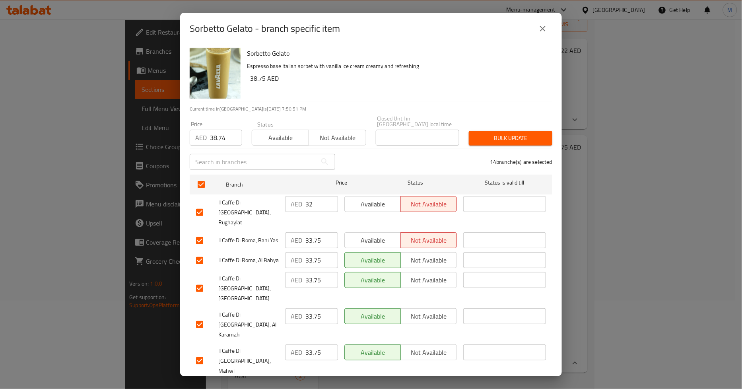
click at [236, 208] on span "Il Caffe Di Roma, Rughaylat" at bounding box center [248, 213] width 60 height 30
copy span "Il Caffe Di Roma, Rughaylat"
click at [232, 235] on span "Il Caffe Di Roma, Bani Yas" at bounding box center [248, 240] width 60 height 10
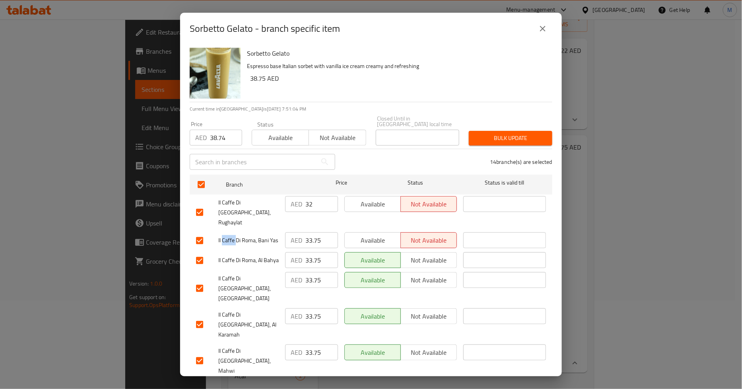
click at [232, 235] on span "Il Caffe Di Roma, Bani Yas" at bounding box center [248, 240] width 60 height 10
copy span "Il Caffe Di Roma, Bani Yas"
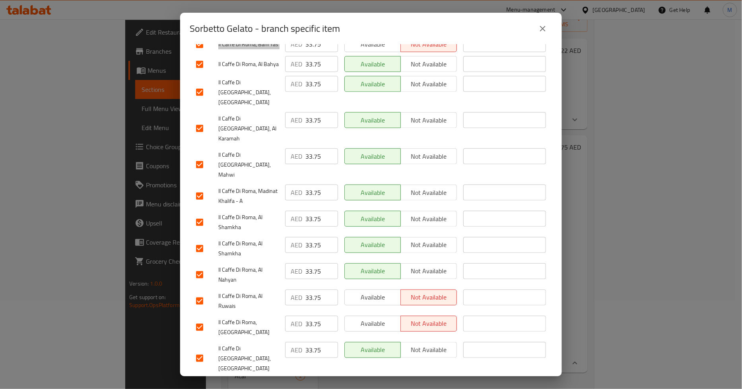
scroll to position [200, 0]
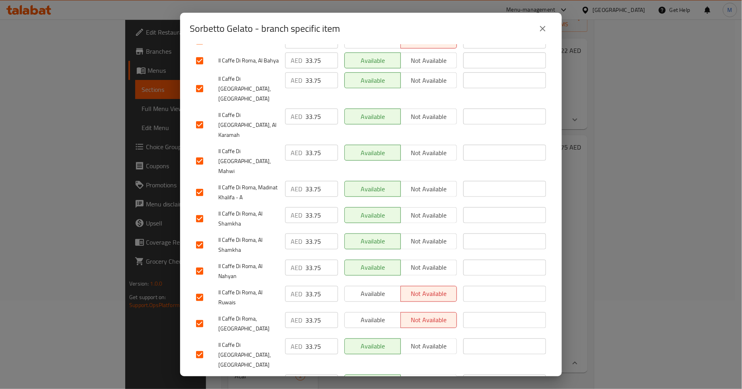
click at [242, 288] on span "Il Caffe Di Roma, Al Ruwais" at bounding box center [248, 298] width 60 height 20
copy span "Il Caffe Di Roma, Al Ruwais"
click at [242, 314] on span "Il Caffe Di Roma, Masdar City" at bounding box center [248, 324] width 60 height 20
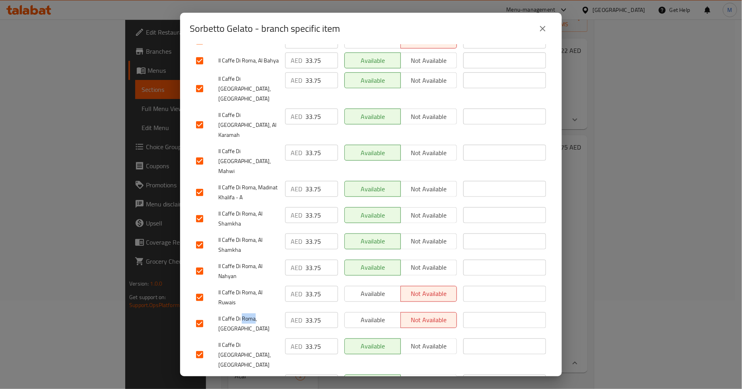
click at [242, 314] on span "Il Caffe Di Roma, Masdar City" at bounding box center [248, 324] width 60 height 20
copy span "Il Caffe Di Roma, Masdar City"
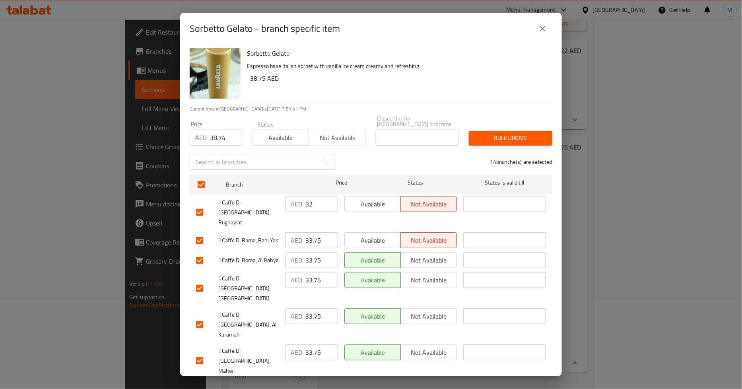
click at [220, 138] on input "38.74" at bounding box center [226, 138] width 32 height 16
click at [488, 137] on span "Bulk update" at bounding box center [510, 138] width 71 height 10
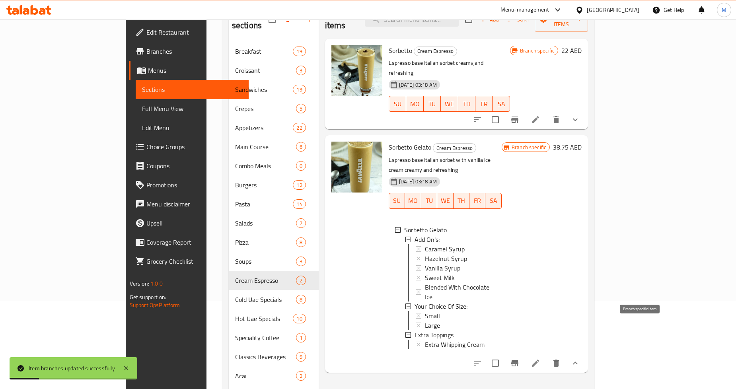
click at [518, 360] on icon "Branch-specific-item" at bounding box center [514, 363] width 7 height 6
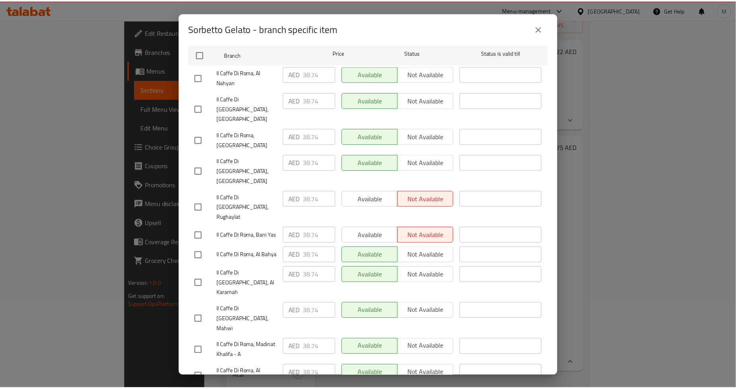
scroll to position [200, 0]
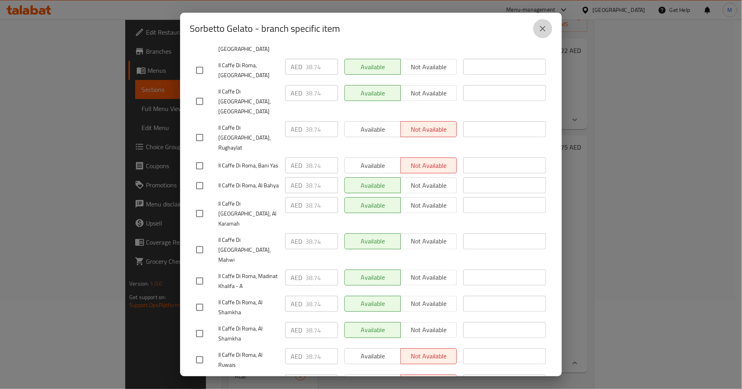
click at [543, 31] on icon "close" at bounding box center [543, 29] width 10 height 10
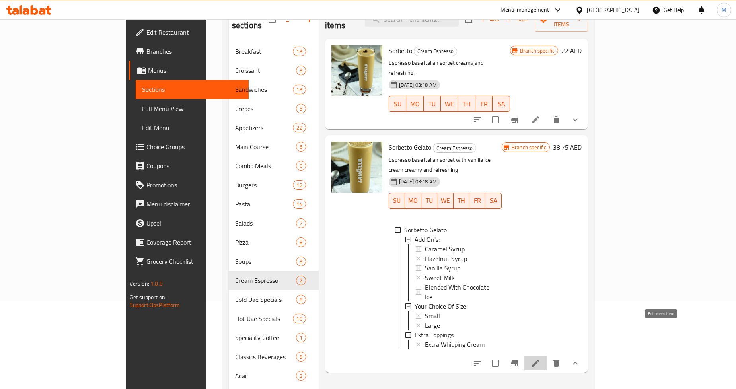
click at [539, 360] on icon at bounding box center [535, 363] width 7 height 7
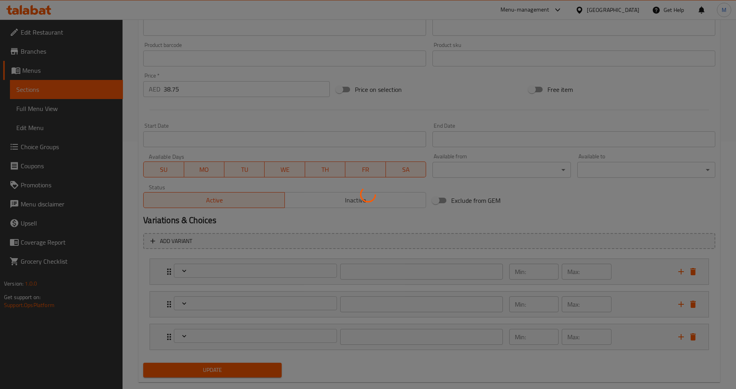
scroll to position [262, 0]
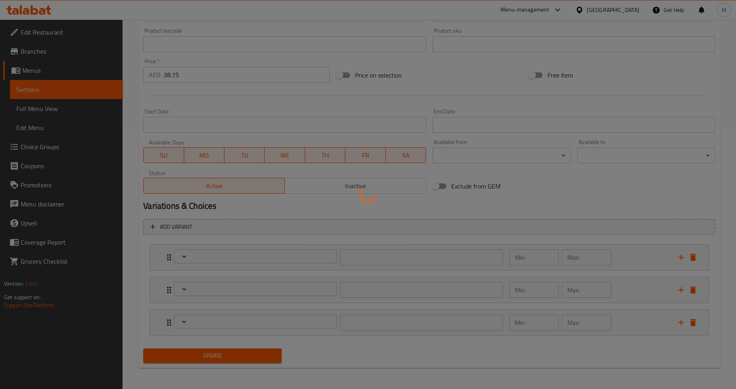
type input "الاضافات:"
type input "0"
type input "اختيارك من الحجم:"
type input "1"
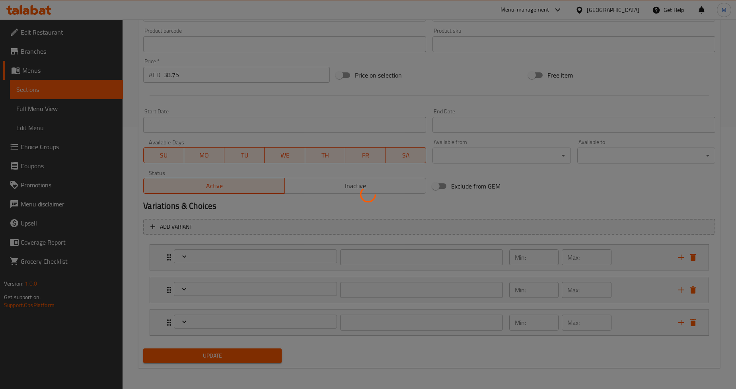
type input "1"
type input "الطبقة الإضافية"
type input "0"
type input "1"
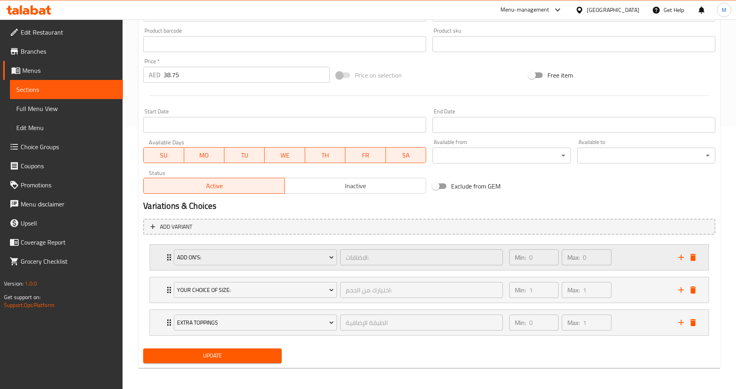
click at [156, 261] on div "Add On's: الاضافات: ​ Min: 0 ​ Max: 0 ​" at bounding box center [429, 257] width 559 height 25
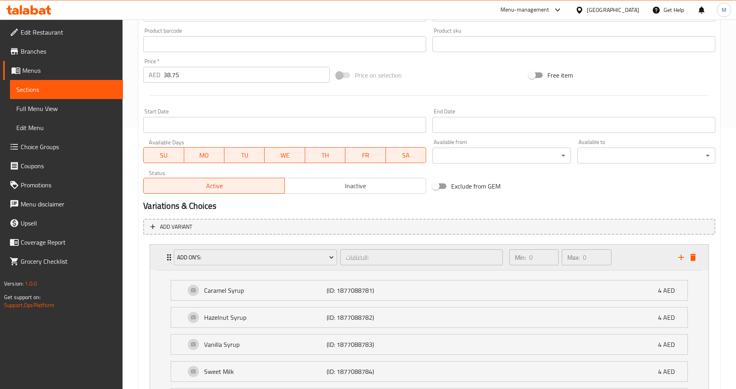
click at [157, 256] on div "Add On's: الاضافات: ​ Min: 0 ​ Max: 0 ​" at bounding box center [429, 257] width 559 height 25
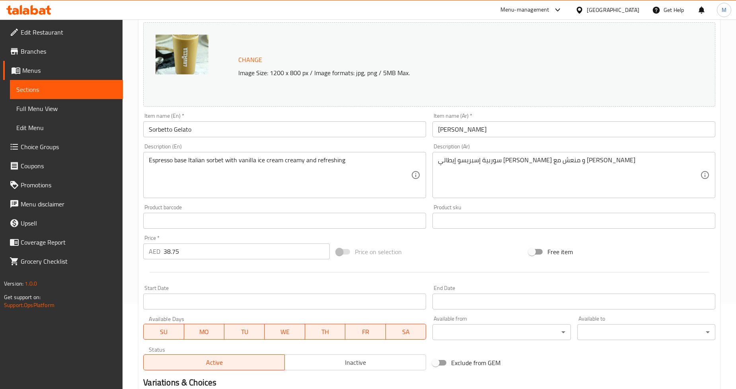
scroll to position [0, 0]
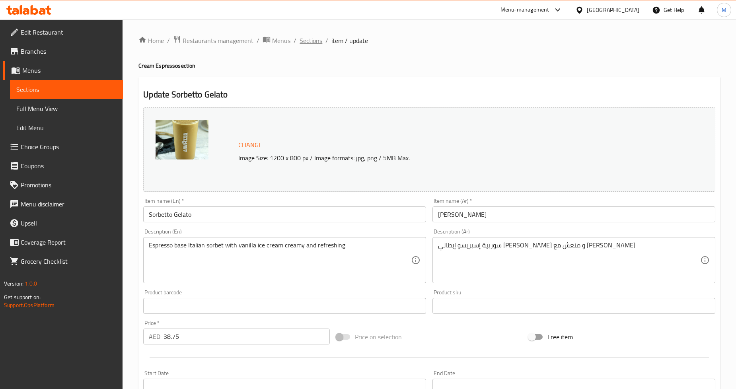
click at [315, 40] on span "Sections" at bounding box center [311, 41] width 23 height 10
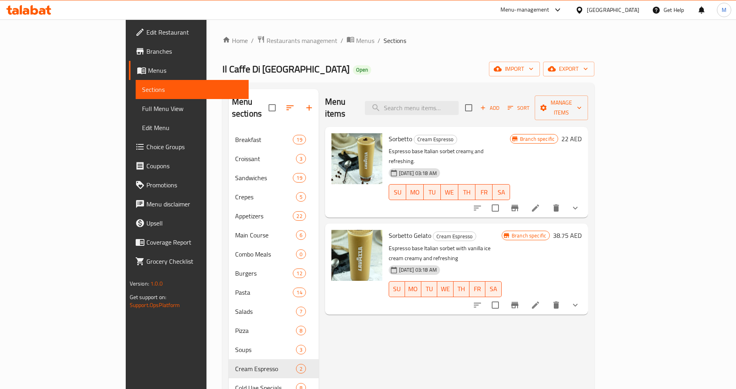
click at [580, 300] on icon "show more" at bounding box center [575, 305] width 10 height 10
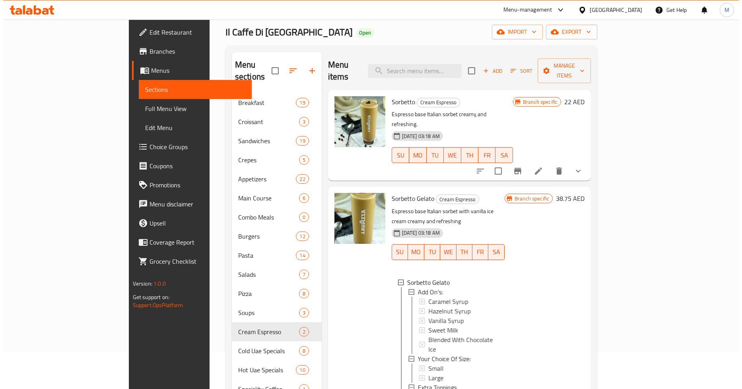
scroll to position [88, 0]
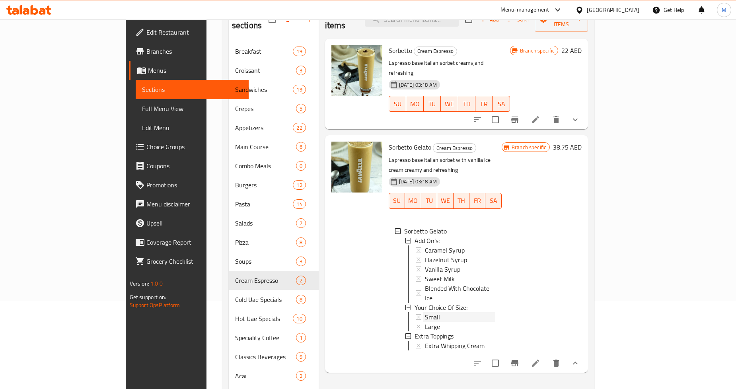
click at [425, 312] on span "Small" at bounding box center [432, 317] width 15 height 10
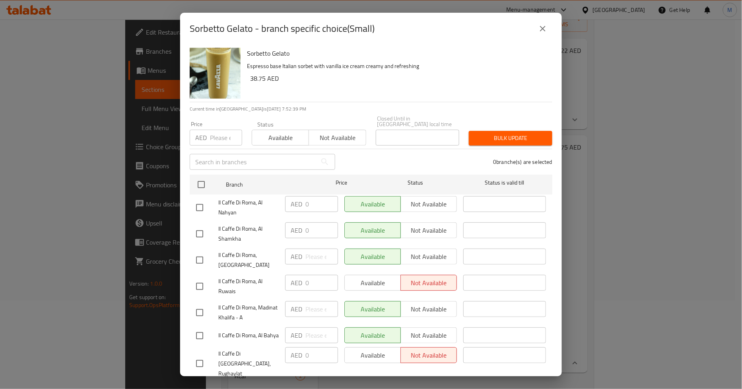
click at [550, 30] on button "close" at bounding box center [542, 28] width 19 height 19
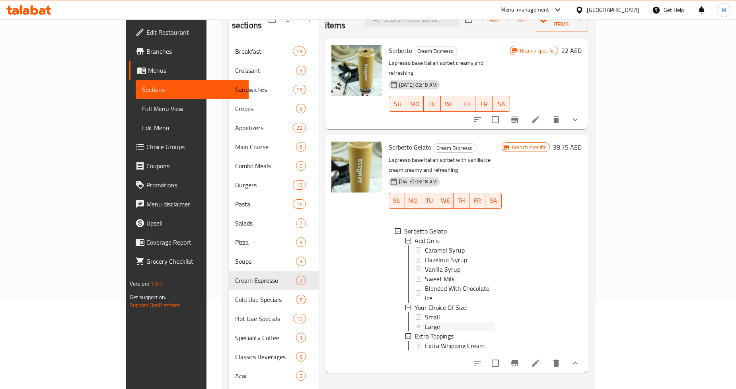
click at [425, 322] on span "Large" at bounding box center [432, 327] width 15 height 10
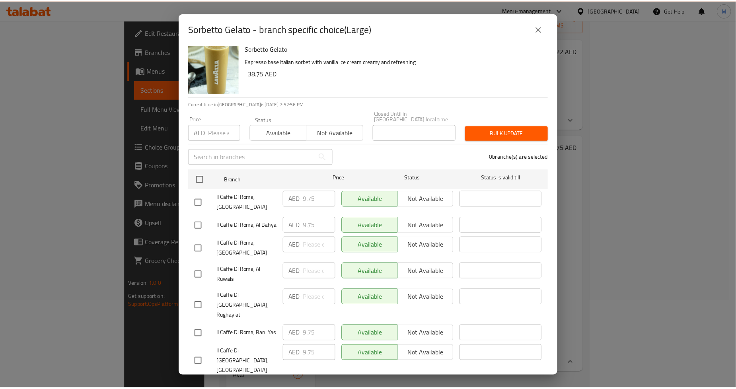
scroll to position [0, 0]
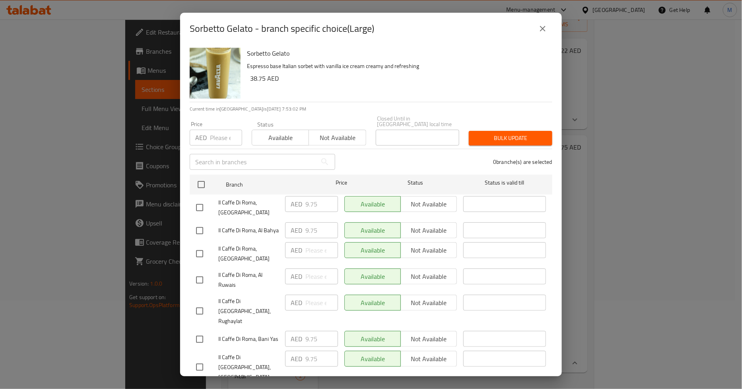
click at [540, 26] on icon "close" at bounding box center [543, 29] width 10 height 10
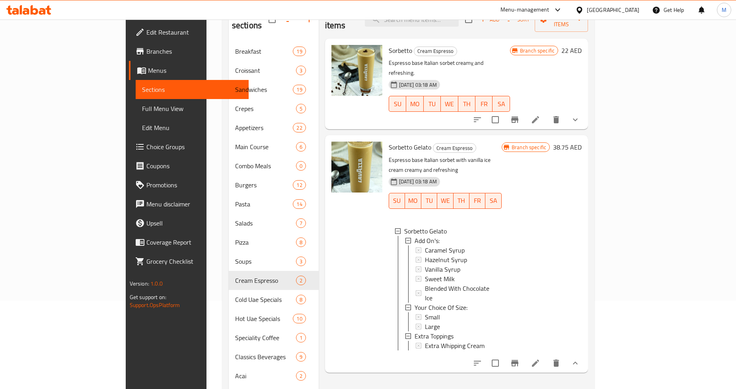
click at [328, 226] on div at bounding box center [356, 253] width 57 height 231
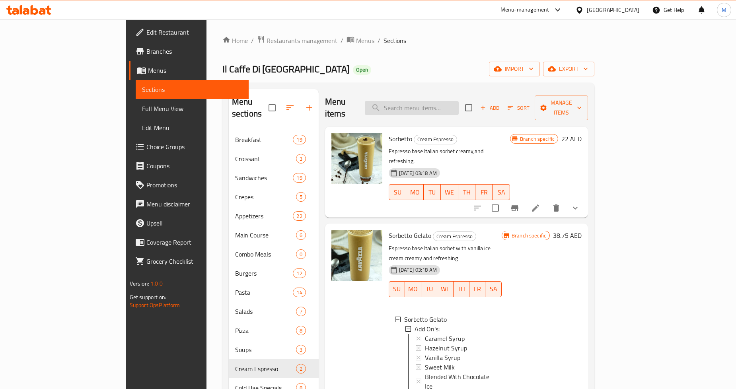
click at [459, 101] on input "search" at bounding box center [412, 108] width 94 height 14
paste input "Ginger shot"
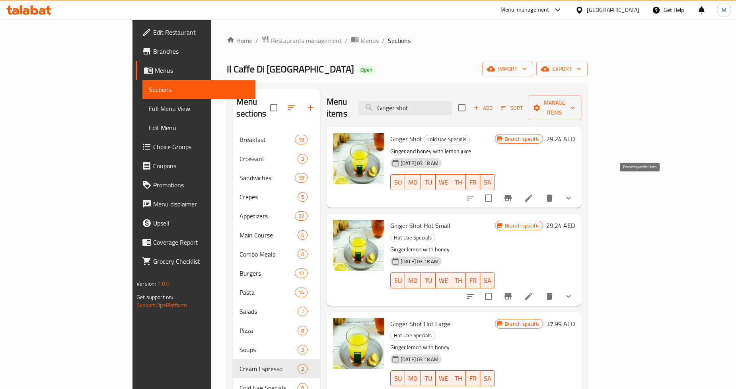
type input "Ginger shot"
click at [512, 195] on icon "Branch-specific-item" at bounding box center [507, 198] width 7 height 6
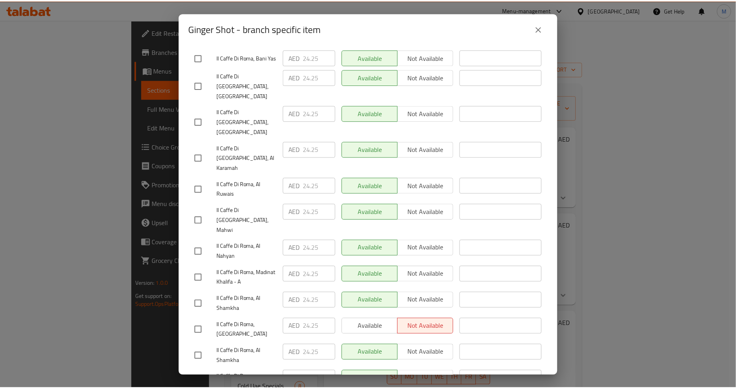
scroll to position [200, 0]
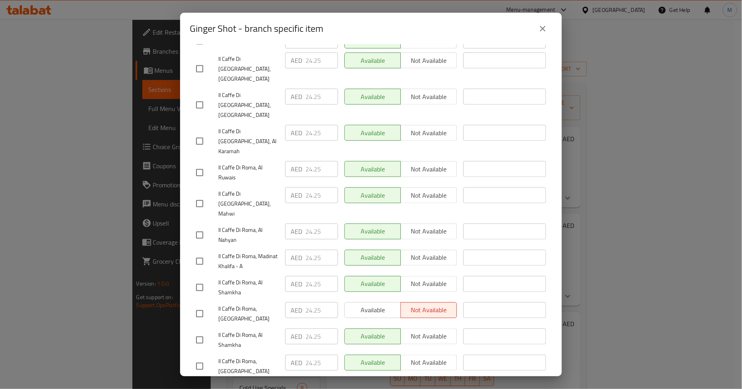
click at [547, 21] on button "close" at bounding box center [542, 28] width 19 height 19
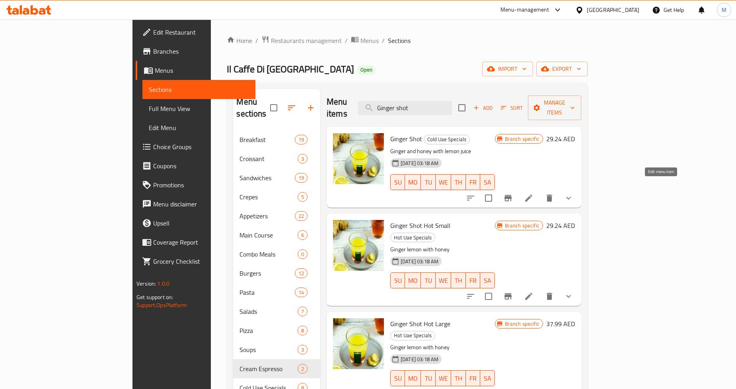
click at [533, 193] on icon at bounding box center [529, 198] width 10 height 10
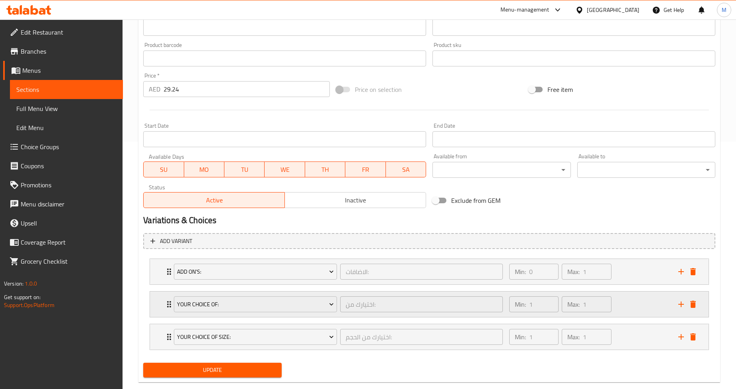
scroll to position [262, 0]
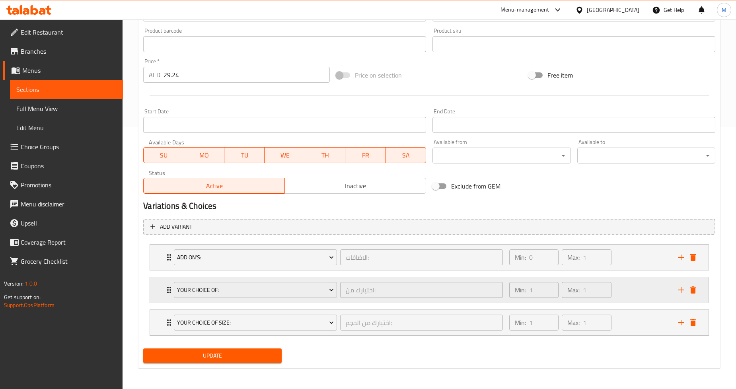
click at [160, 284] on div "Your Choice Of: اختيارك من: ​ Min: 1 ​ Max: 1 ​" at bounding box center [429, 289] width 559 height 25
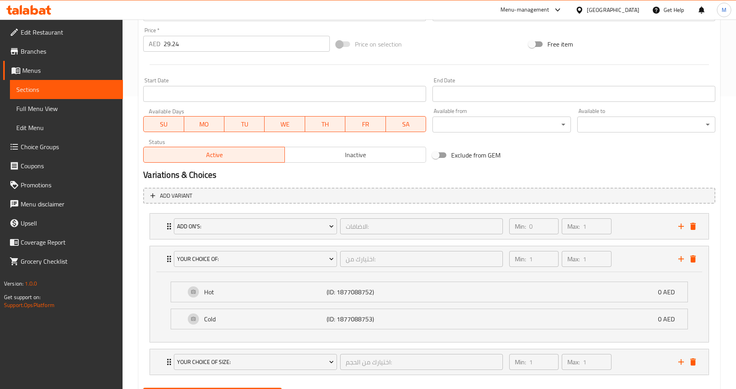
scroll to position [306, 0]
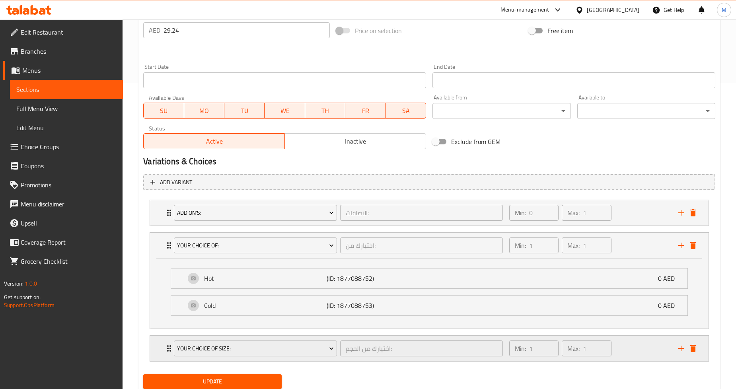
click at [158, 345] on div "Your Choice Of Size: اختيارك من الحجم: ​ Min: 1 ​ Max: 1 ​" at bounding box center [429, 348] width 559 height 25
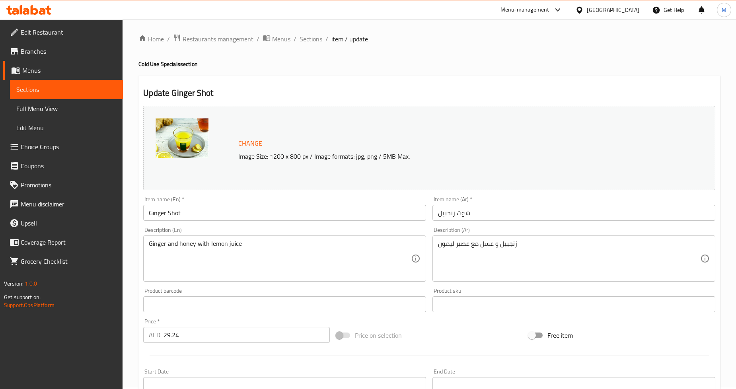
scroll to position [0, 0]
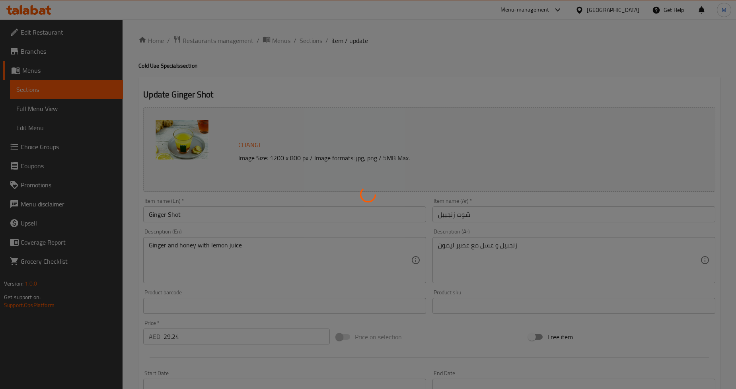
type input "الاضافات:"
type input "0"
type input "1"
type input "اختيارك من:"
type input "1"
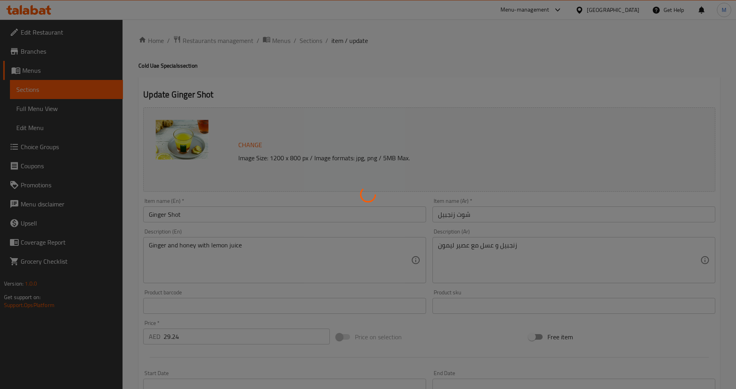
type input "1"
type input "اختيارك من الحجم:"
type input "1"
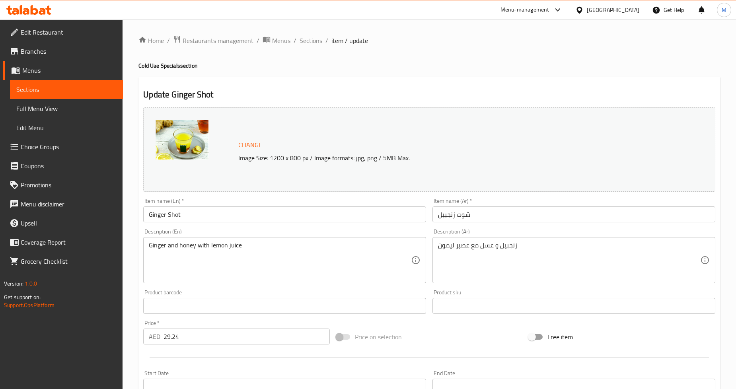
click at [335, 83] on div "Update Ginger Shot Change Image Size: 1200 x 800 px / Image formats: jpg, png /…" at bounding box center [429, 353] width 582 height 553
click at [319, 84] on div "Update Ginger Shot Change Image Size: 1200 x 800 px / Image formats: jpg, png /…" at bounding box center [429, 353] width 582 height 553
click at [208, 40] on span "Restaurants management" at bounding box center [218, 41] width 71 height 10
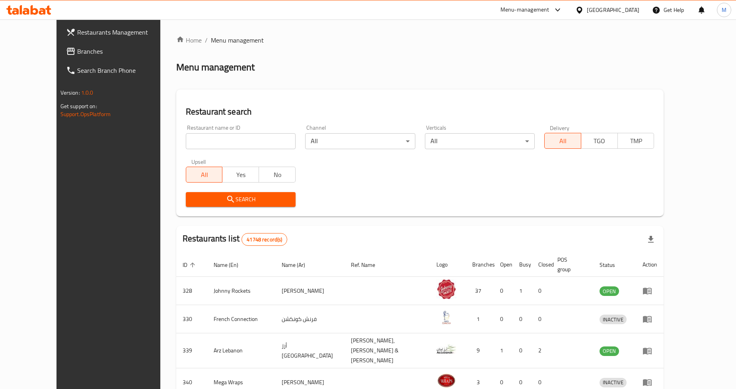
click at [77, 56] on span "Branches" at bounding box center [125, 52] width 96 height 10
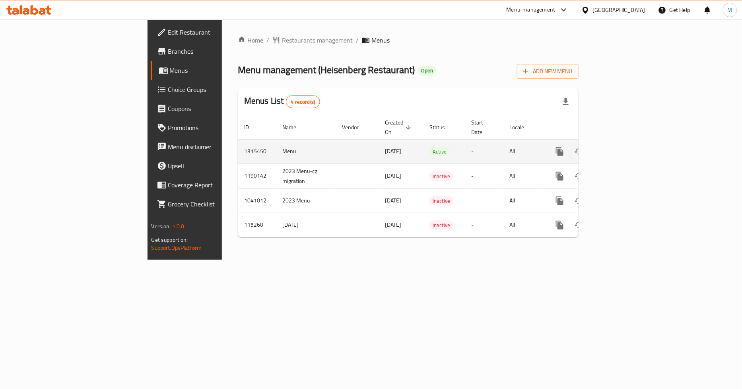
click at [622, 147] on icon "enhanced table" at bounding box center [618, 152] width 10 height 10
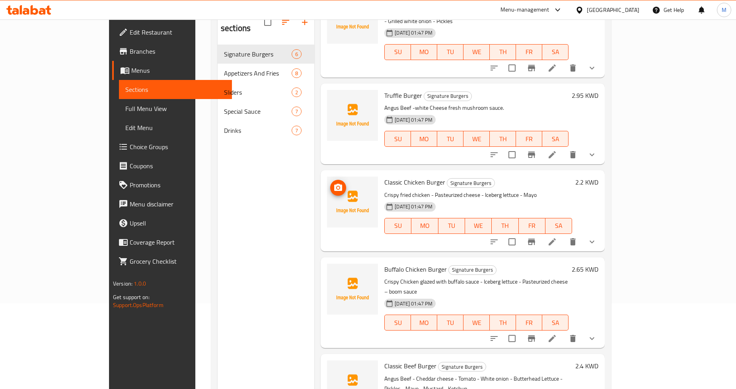
scroll to position [111, 0]
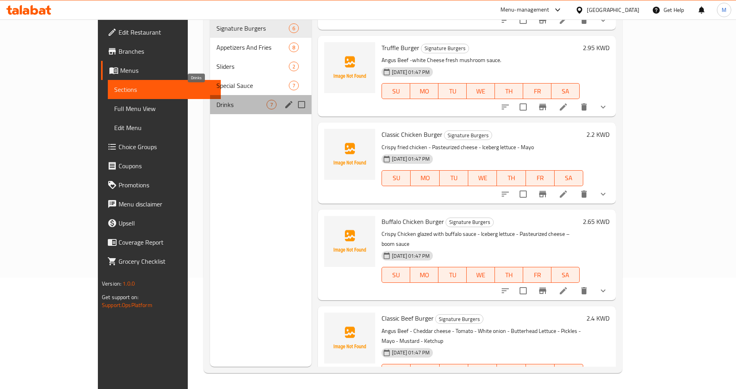
click at [226, 100] on span "Drinks" at bounding box center [241, 105] width 50 height 10
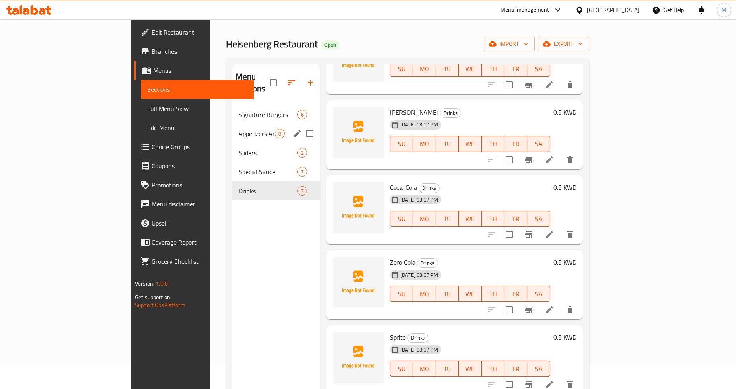
scroll to position [23, 0]
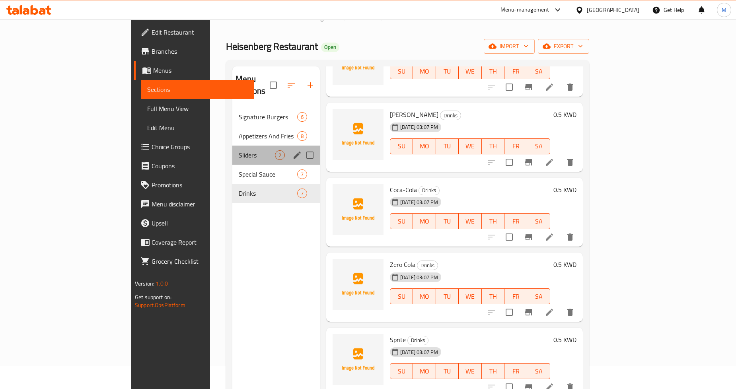
click at [232, 150] on div "Sliders 2" at bounding box center [276, 155] width 88 height 19
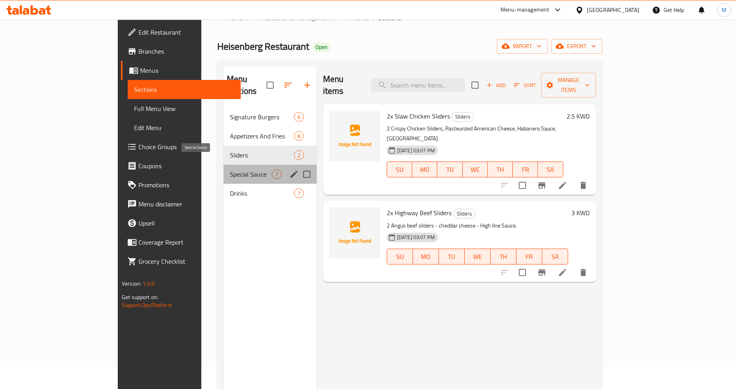
click at [230, 169] on span "Special Sauce" at bounding box center [251, 174] width 42 height 10
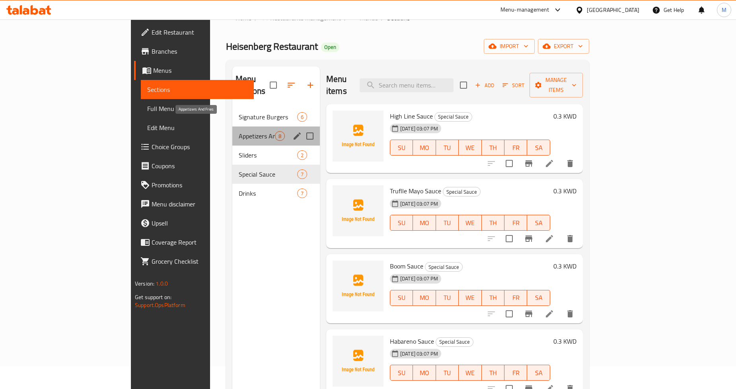
click at [239, 131] on span "Appetizers And Fries" at bounding box center [257, 136] width 36 height 10
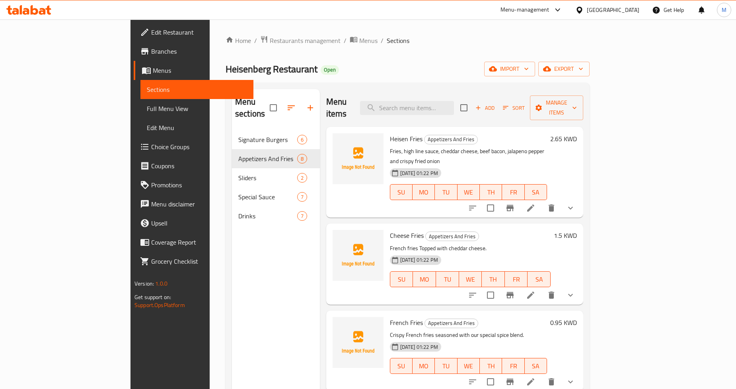
click at [470, 22] on div "Home / Restaurants management / Menus / Sections Heisenberg Restaurant Open imp…" at bounding box center [408, 259] width 396 height 481
click at [359, 41] on span "Menus" at bounding box center [368, 41] width 18 height 10
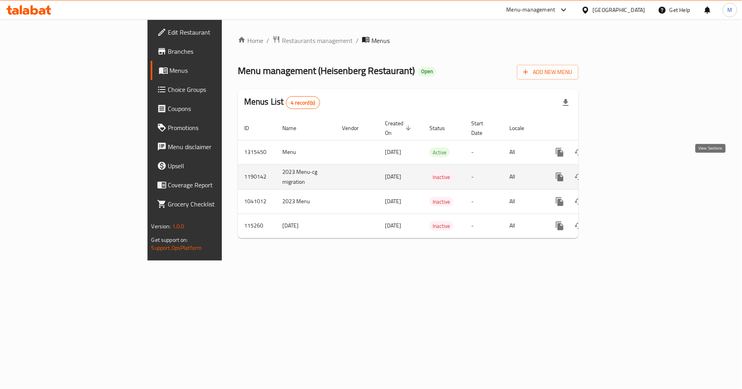
click at [627, 173] on link "enhanced table" at bounding box center [617, 176] width 19 height 19
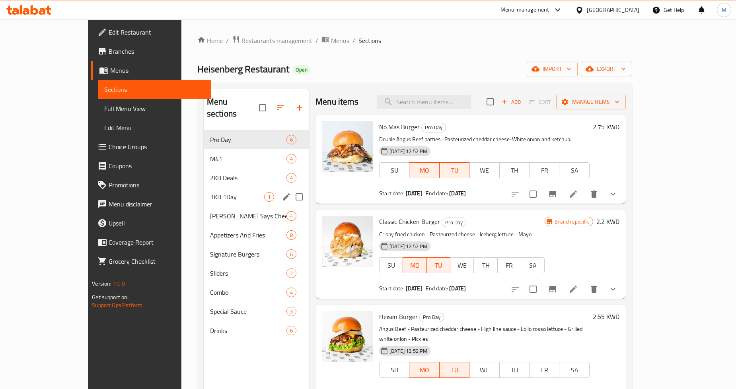
click at [204, 193] on div "1KD 1Day 1" at bounding box center [256, 196] width 105 height 19
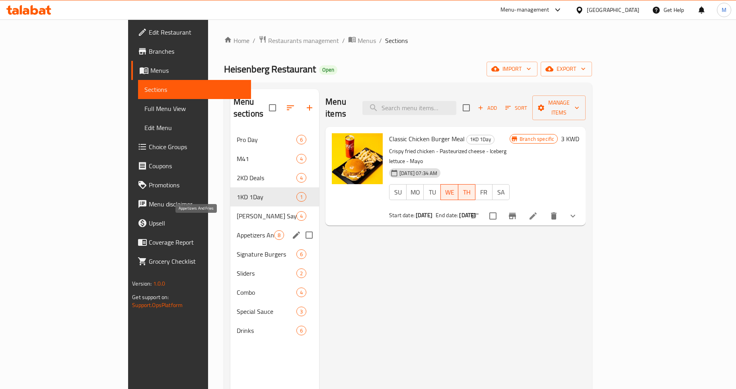
click at [237, 230] on span "Appetizers And Fries" at bounding box center [255, 235] width 37 height 10
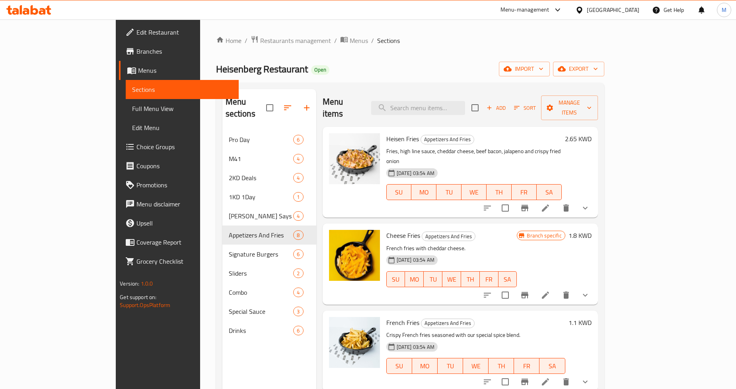
click at [268, 46] on div "Home / Restaurants management / Menus / Sections Heisenberg Restaurant Open imp…" at bounding box center [410, 259] width 388 height 449
click at [275, 46] on div "Home / Restaurants management / Menus / Sections Heisenberg Restaurant Open imp…" at bounding box center [410, 259] width 388 height 449
click at [350, 41] on span "Menus" at bounding box center [359, 41] width 18 height 10
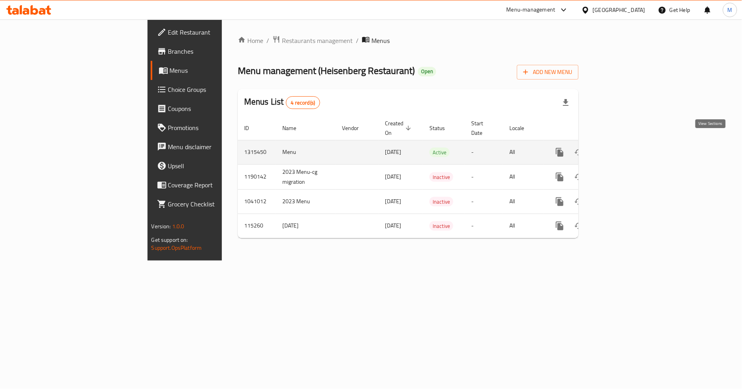
click at [622, 148] on icon "enhanced table" at bounding box center [618, 153] width 10 height 10
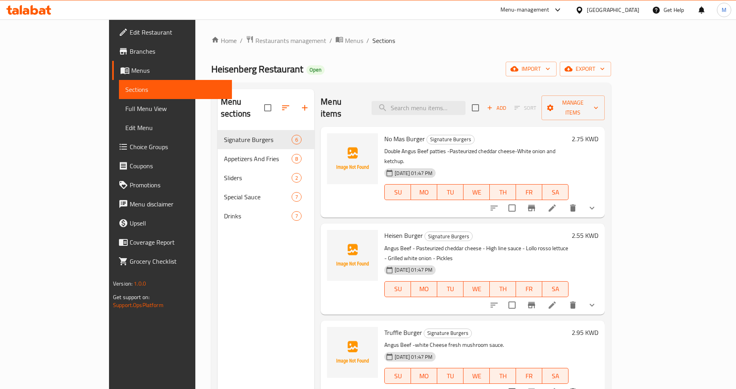
click at [130, 32] on span "Edit Restaurant" at bounding box center [178, 32] width 96 height 10
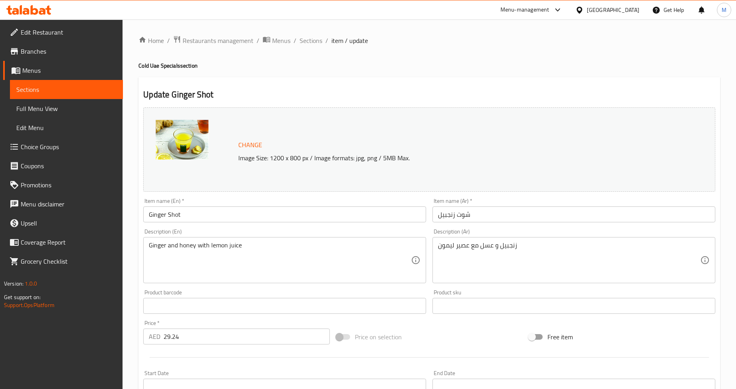
click at [45, 66] on span "Menus" at bounding box center [69, 71] width 94 height 10
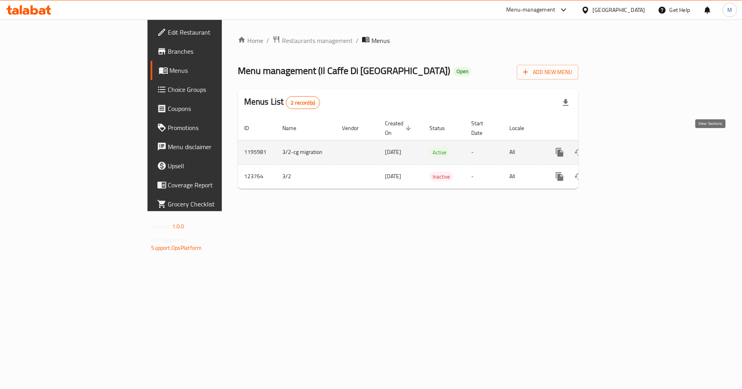
click at [627, 144] on link "enhanced table" at bounding box center [617, 152] width 19 height 19
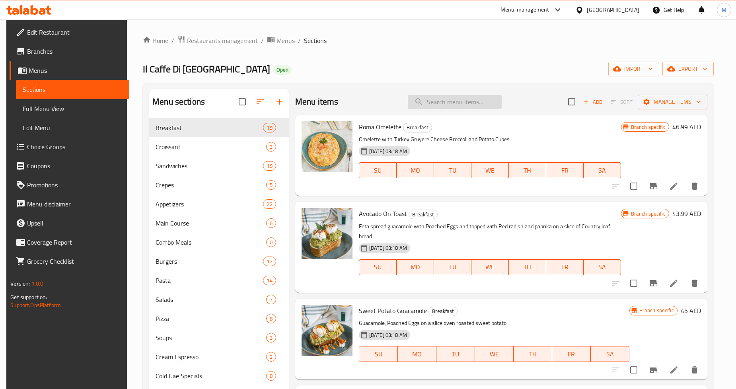
click at [452, 99] on input "search" at bounding box center [455, 102] width 94 height 14
paste input "Sorbetto"
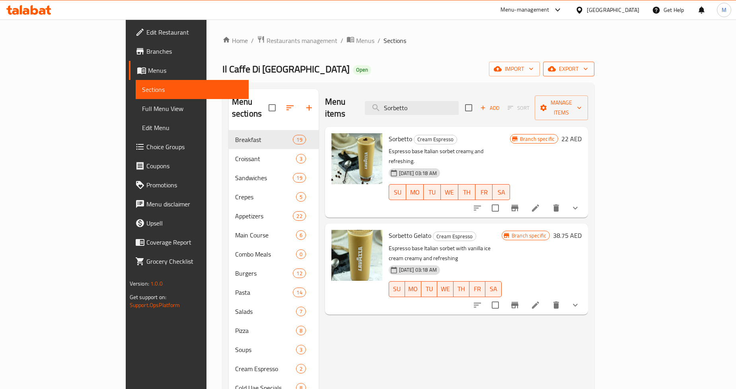
type input "Sorbetto"
click at [594, 62] on button "export" at bounding box center [568, 69] width 51 height 15
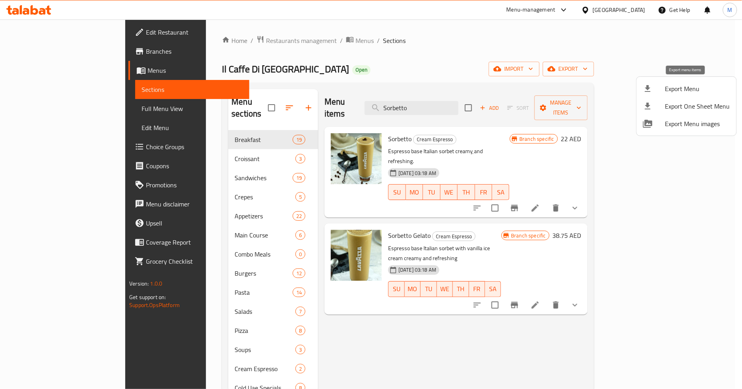
click at [714, 93] on span "Export Menu" at bounding box center [698, 89] width 65 height 10
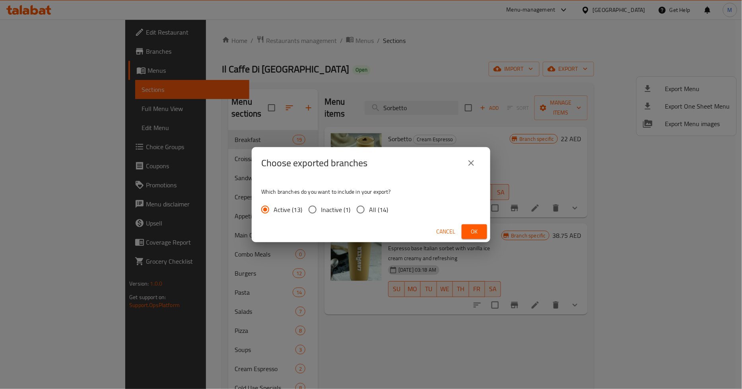
click at [372, 209] on span "All (14)" at bounding box center [378, 210] width 19 height 10
click at [369, 209] on input "All (14)" at bounding box center [360, 209] width 17 height 17
radio input "true"
click at [474, 233] on span "Ok" at bounding box center [474, 232] width 13 height 10
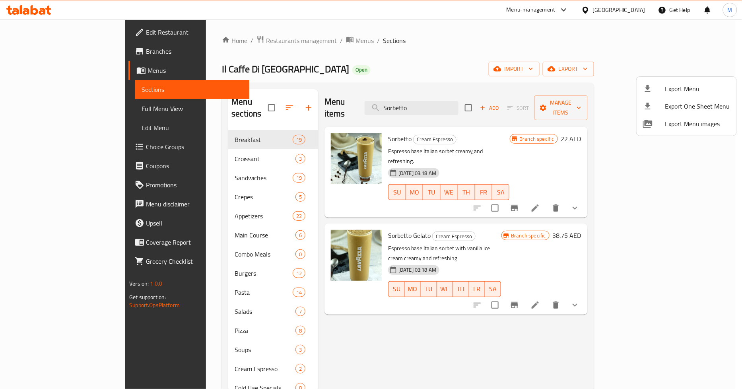
click at [440, 105] on div at bounding box center [371, 194] width 742 height 389
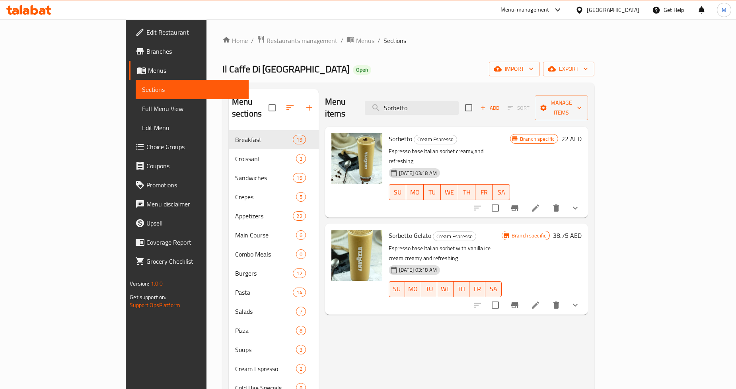
click at [440, 105] on input "Sorbetto" at bounding box center [412, 108] width 94 height 14
click at [481, 206] on icon "sort-choices" at bounding box center [477, 208] width 7 height 5
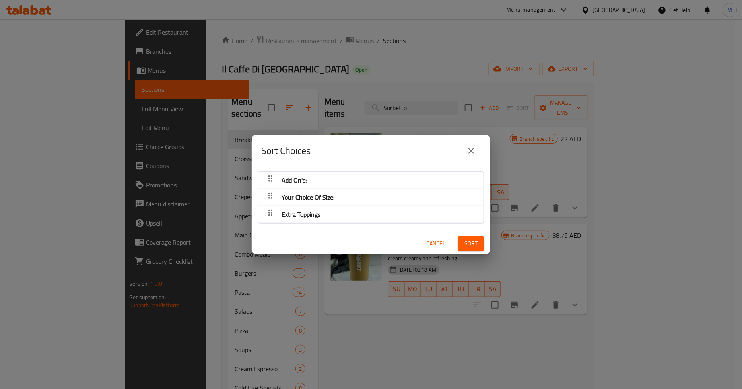
click at [478, 148] on button "close" at bounding box center [471, 150] width 19 height 19
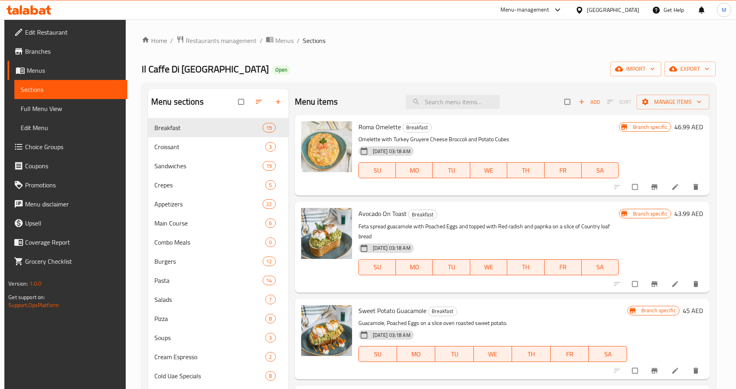
click at [47, 148] on span "Choice Groups" at bounding box center [73, 147] width 96 height 10
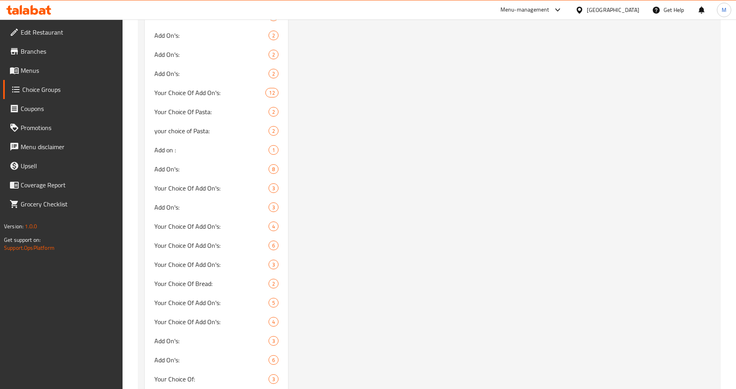
scroll to position [972, 0]
